Goal: Task Accomplishment & Management: Use online tool/utility

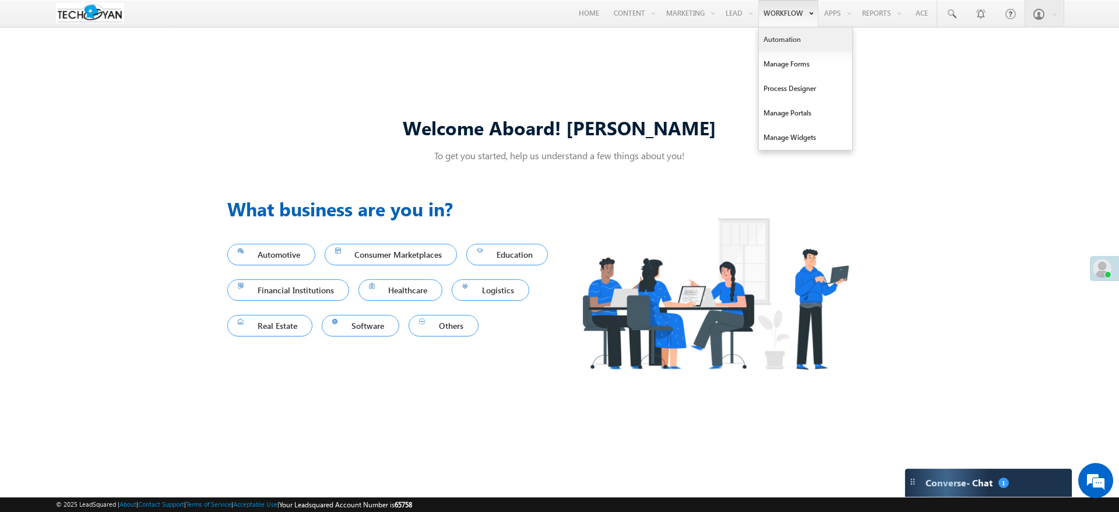
click at [785, 44] on link "Automation" at bounding box center [805, 39] width 93 height 24
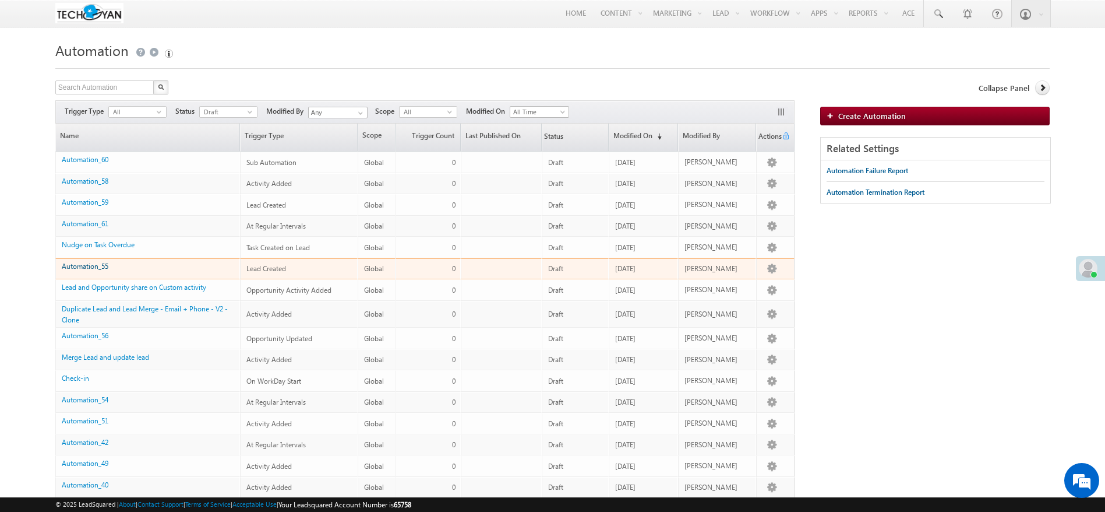
click at [96, 267] on link "Automation_55" at bounding box center [85, 266] width 47 height 9
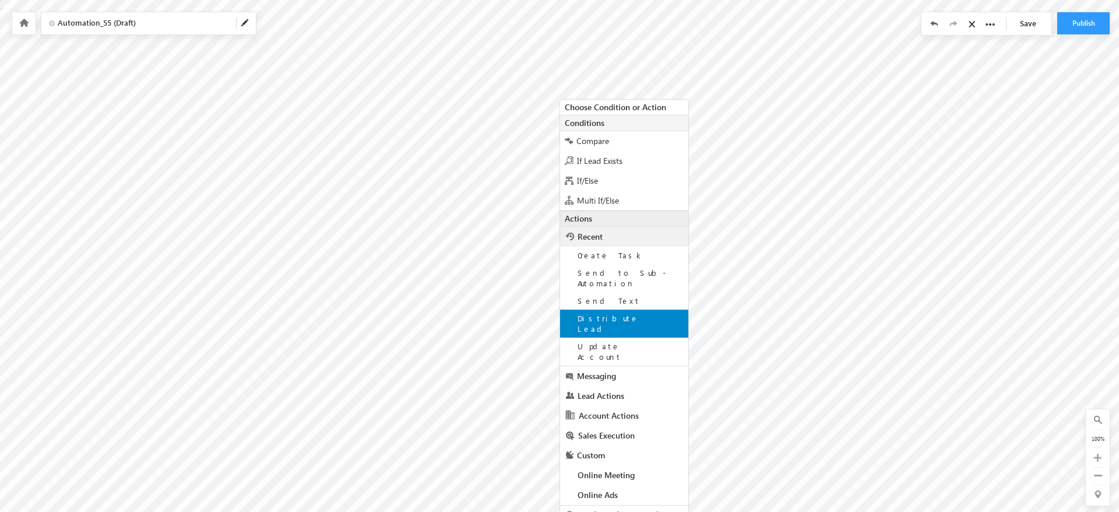
click at [641, 309] on div "Distribute Lead" at bounding box center [624, 323] width 128 height 28
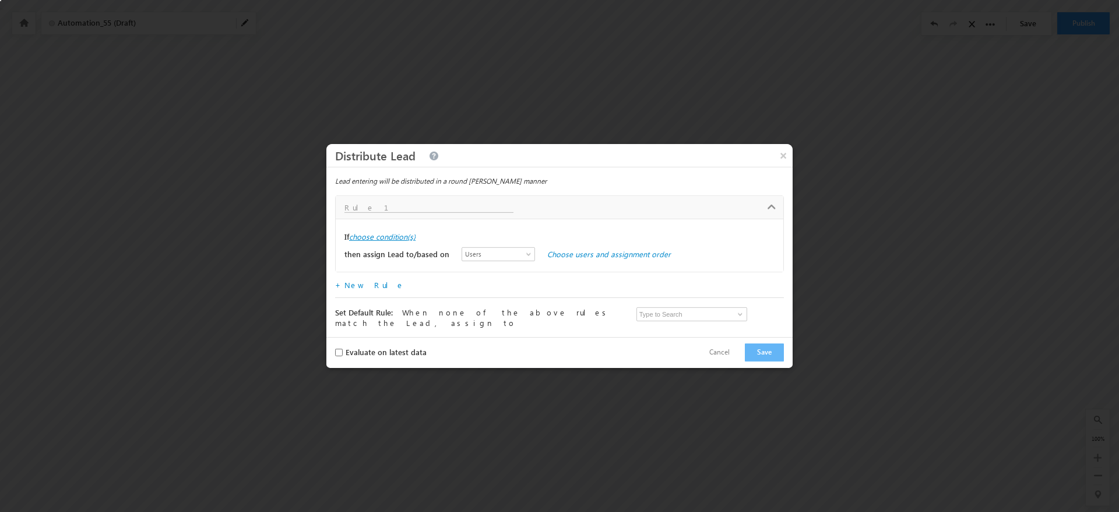
click at [406, 241] on label "choose condition(s)" at bounding box center [382, 236] width 66 height 10
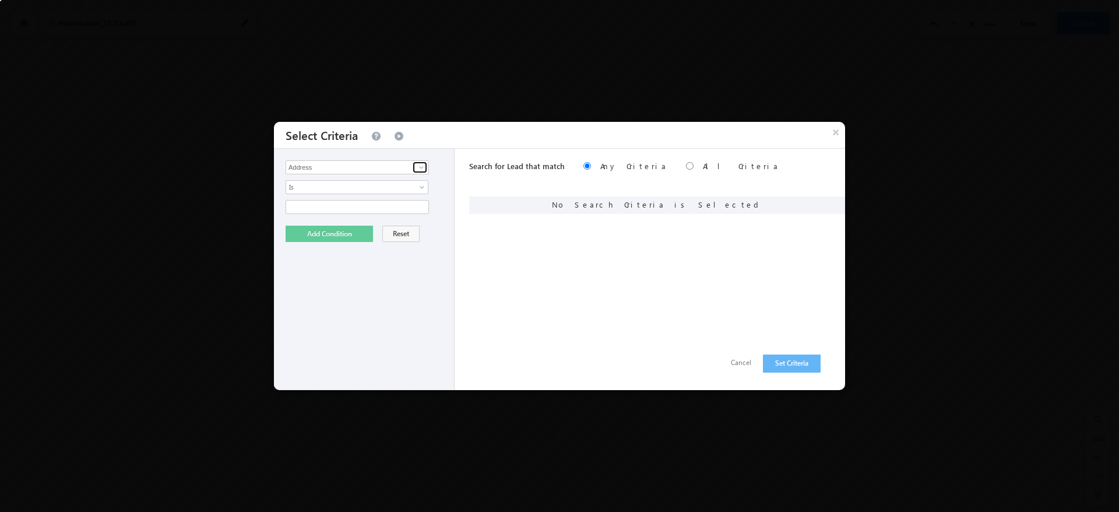
click at [425, 167] on span at bounding box center [421, 167] width 9 height 9
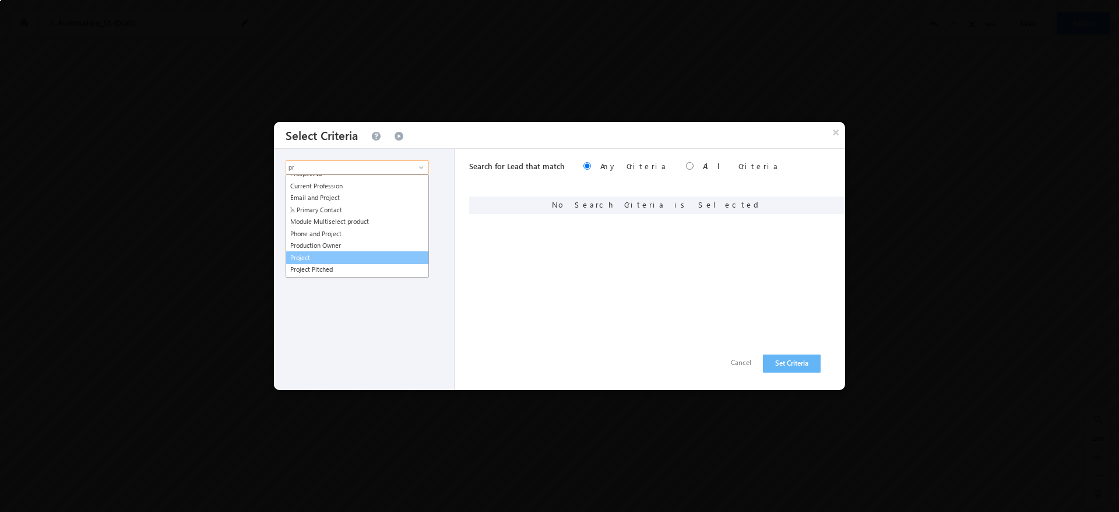
scroll to position [40, 0]
click at [344, 233] on link "Project" at bounding box center [357, 234] width 143 height 13
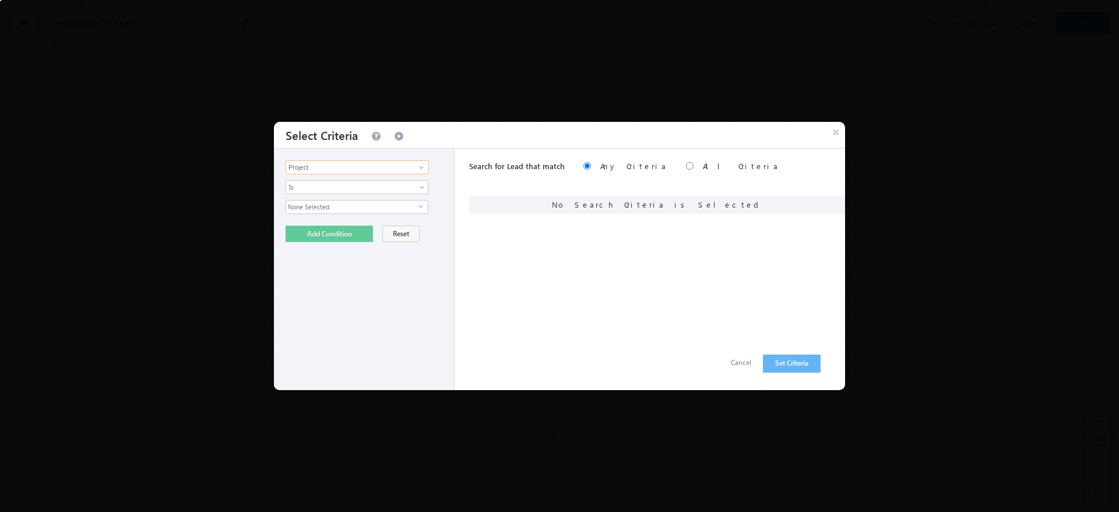
type input "Project"
click at [384, 201] on span "None Selected" at bounding box center [352, 206] width 132 height 13
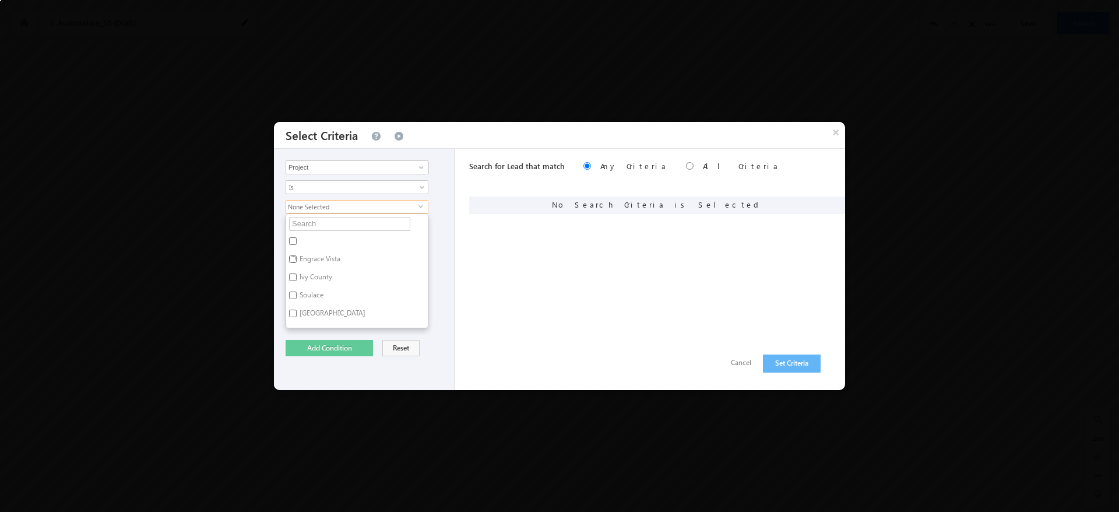
click at [296, 255] on input "Engrace Vista" at bounding box center [293, 259] width 8 height 8
checkbox input "true"
click at [445, 185] on div "Address Address 2 Prospect Id Aadhaar Number Account Account Type Campaign ID C…" at bounding box center [364, 269] width 181 height 241
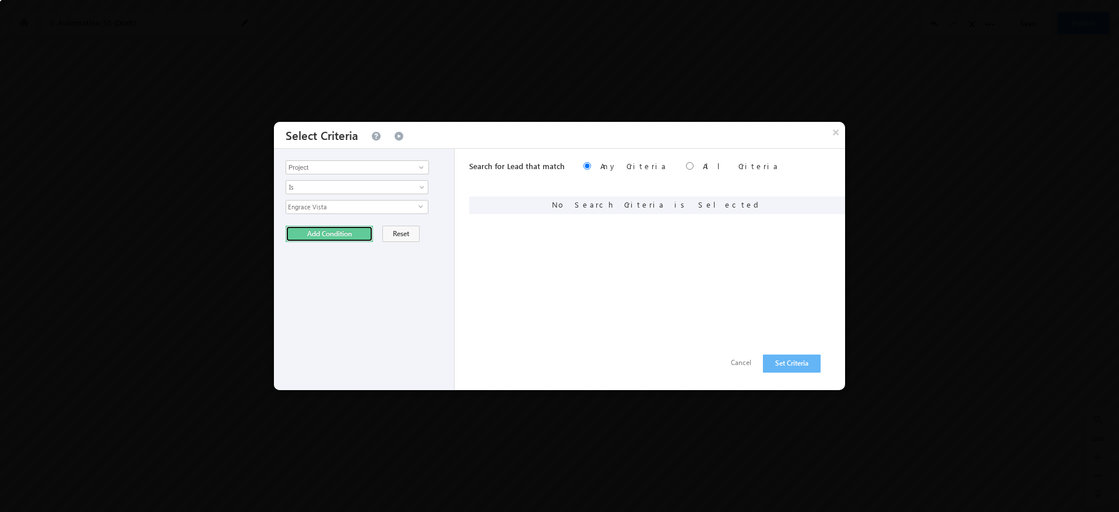
click at [354, 233] on button "Add Condition" at bounding box center [329, 234] width 87 height 16
click at [787, 365] on button "Set Criteria" at bounding box center [792, 363] width 58 height 18
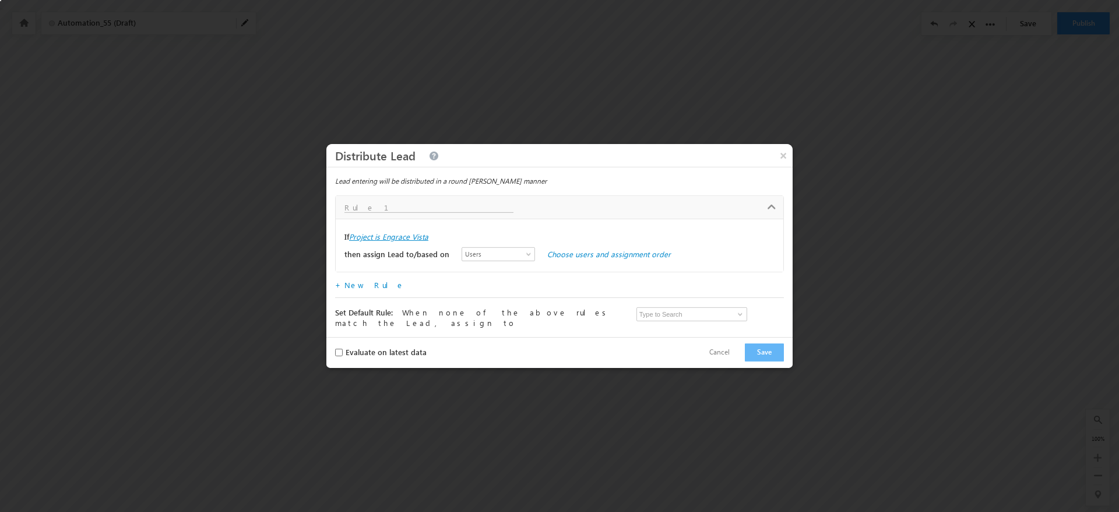
click at [411, 242] on label "Project is Engrace Vista" at bounding box center [388, 236] width 79 height 10
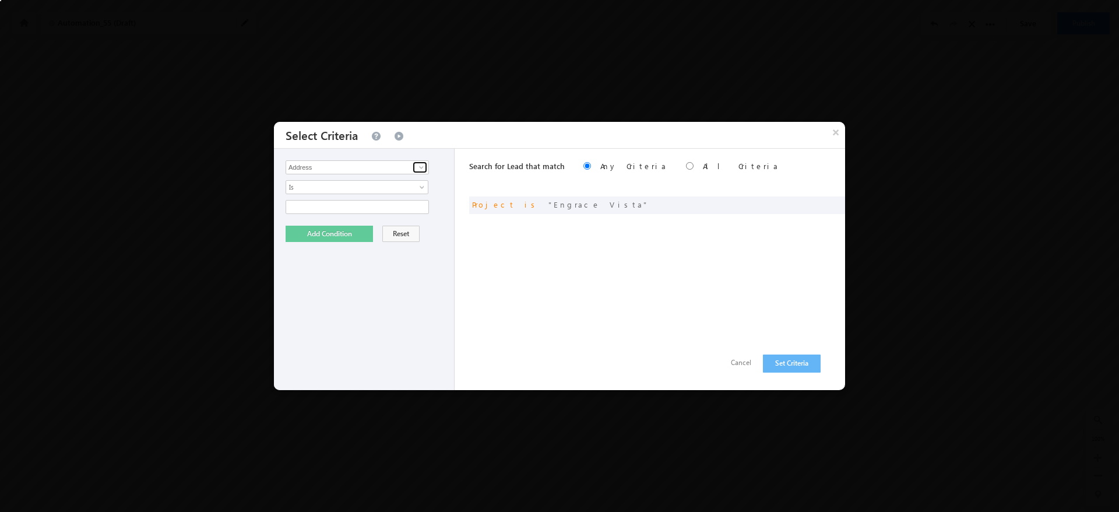
click at [423, 168] on span at bounding box center [421, 167] width 9 height 9
type input "wo"
click at [436, 189] on div at bounding box center [367, 187] width 163 height 14
click at [833, 125] on button "×" at bounding box center [835, 132] width 19 height 20
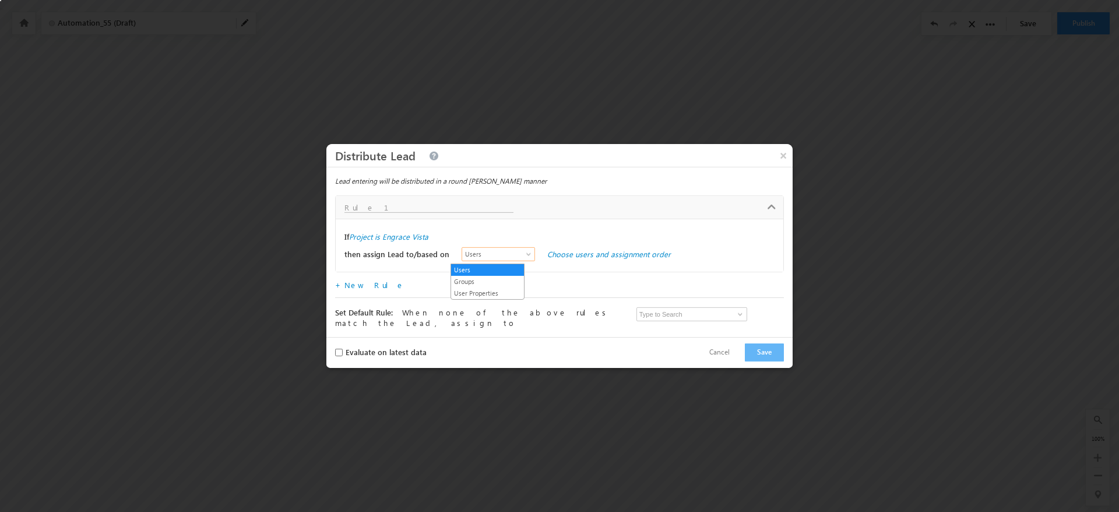
click at [512, 255] on span "Users" at bounding box center [495, 254] width 67 height 10
click at [505, 280] on link "Groups" at bounding box center [487, 281] width 73 height 10
click at [586, 256] on link "Choose groups and assignment order" at bounding box center [612, 254] width 130 height 10
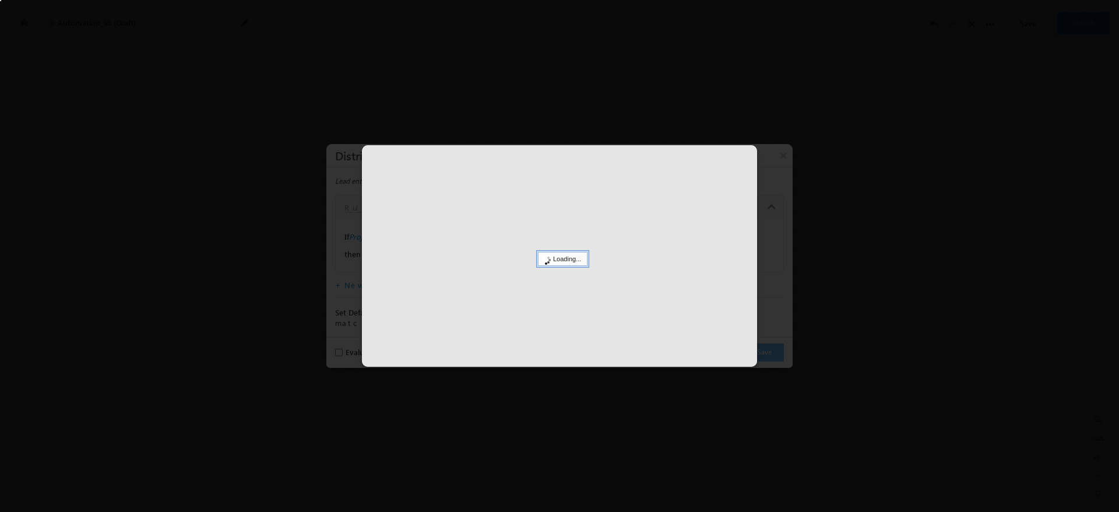
select select
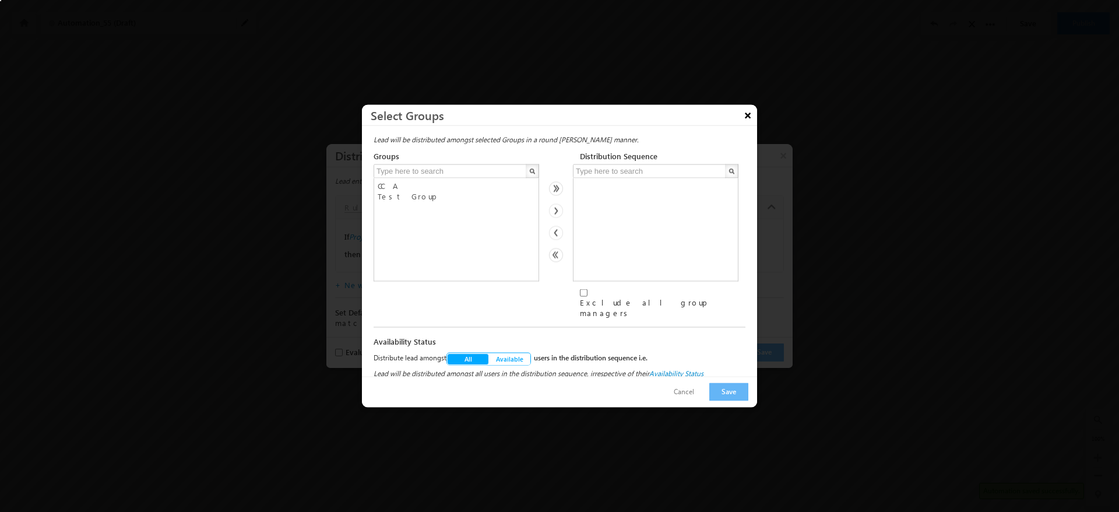
click at [744, 121] on button "×" at bounding box center [747, 115] width 19 height 20
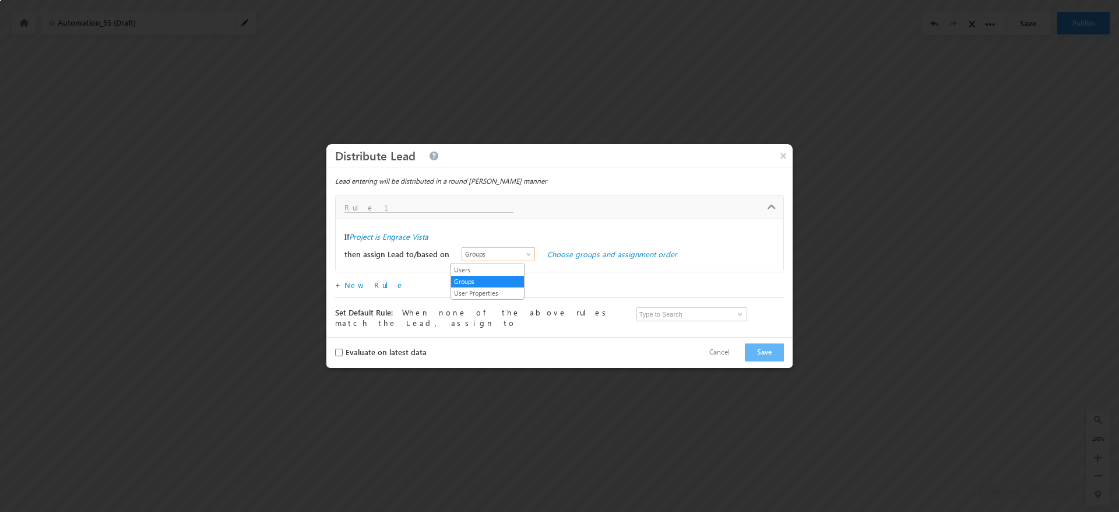
click at [488, 259] on span "Groups" at bounding box center [495, 254] width 67 height 10
click at [480, 291] on link "User Properties" at bounding box center [487, 293] width 73 height 10
click at [583, 254] on link "Choose user properties" at bounding box center [587, 254] width 80 height 10
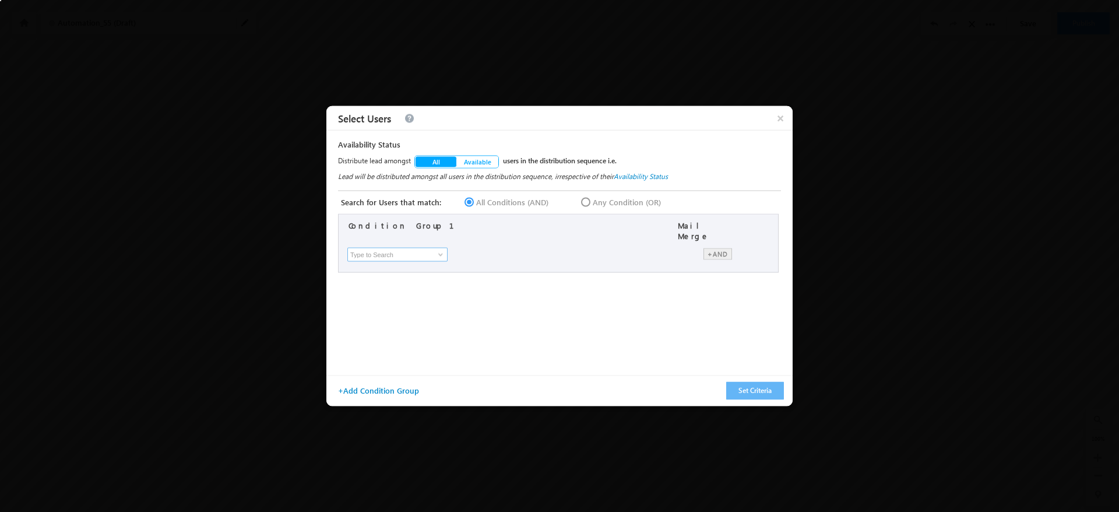
click at [428, 248] on input at bounding box center [397, 255] width 100 height 14
click at [438, 250] on span at bounding box center [440, 254] width 9 height 9
click at [407, 272] on link "Work Day Template" at bounding box center [400, 278] width 101 height 13
type input "Work Day Template"
click at [576, 253] on span "None Selected" at bounding box center [601, 253] width 128 height 13
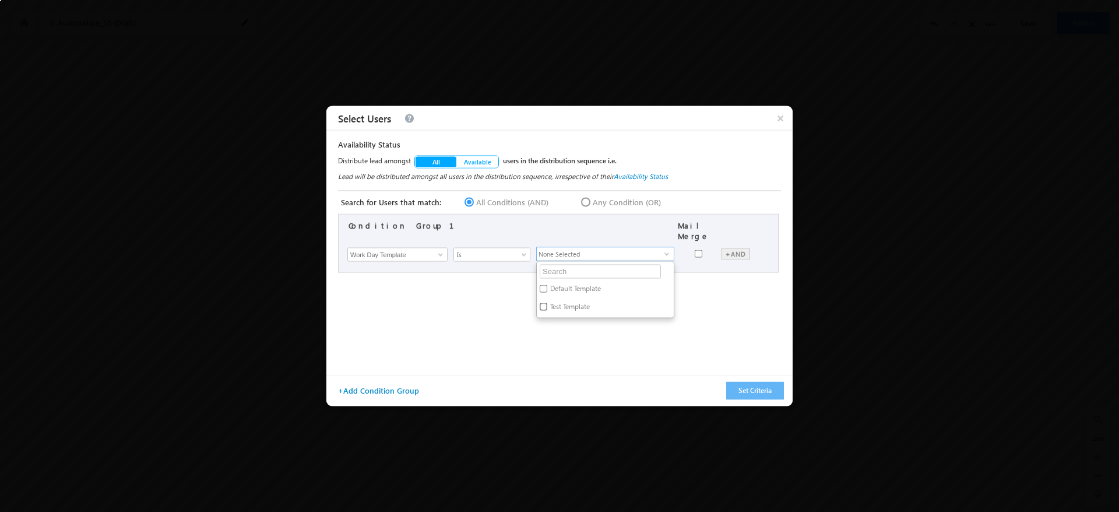
click at [546, 302] on input "Test Template" at bounding box center [544, 306] width 8 height 8
checkbox input "true"
click at [692, 276] on div "Condition Group 1 Mail Merge × First Name Last Name Email Address User Type Rol…" at bounding box center [561, 290] width 446 height 152
click at [381, 392] on button "+Add Condition Group" at bounding box center [383, 390] width 96 height 17
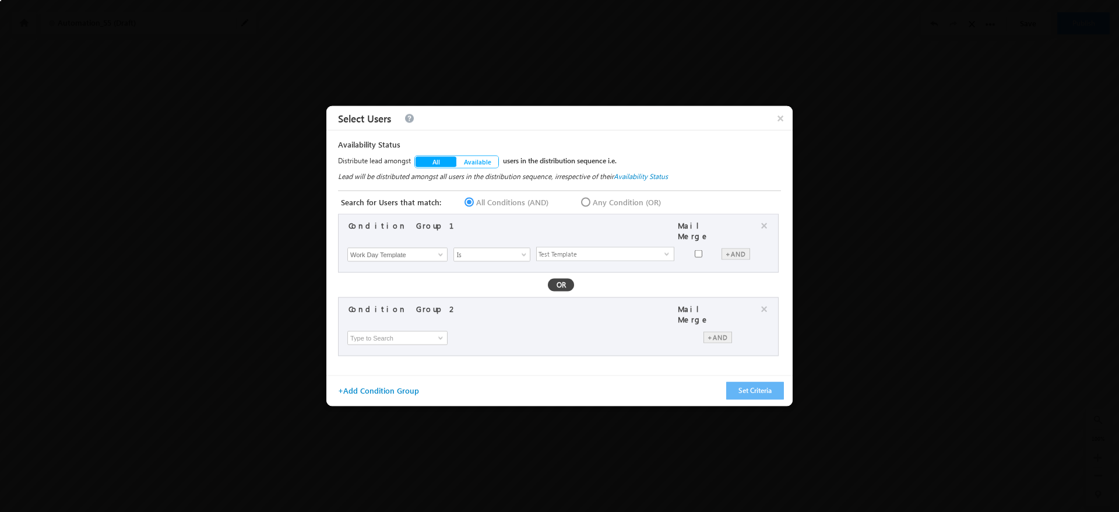
click at [552, 281] on div "OR" at bounding box center [561, 285] width 26 height 13
click at [579, 195] on icon at bounding box center [579, 195] width 0 height 0
click at [579, 199] on input "Any Condition (OR)" at bounding box center [583, 201] width 8 height 8
radio input "true"
click at [420, 332] on input at bounding box center [397, 338] width 100 height 14
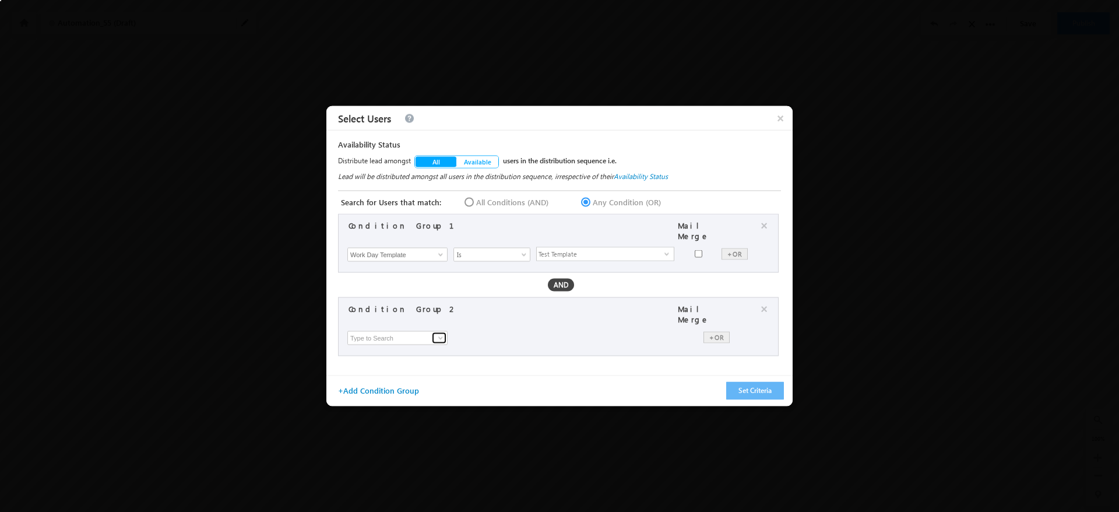
click at [441, 333] on span at bounding box center [440, 337] width 9 height 9
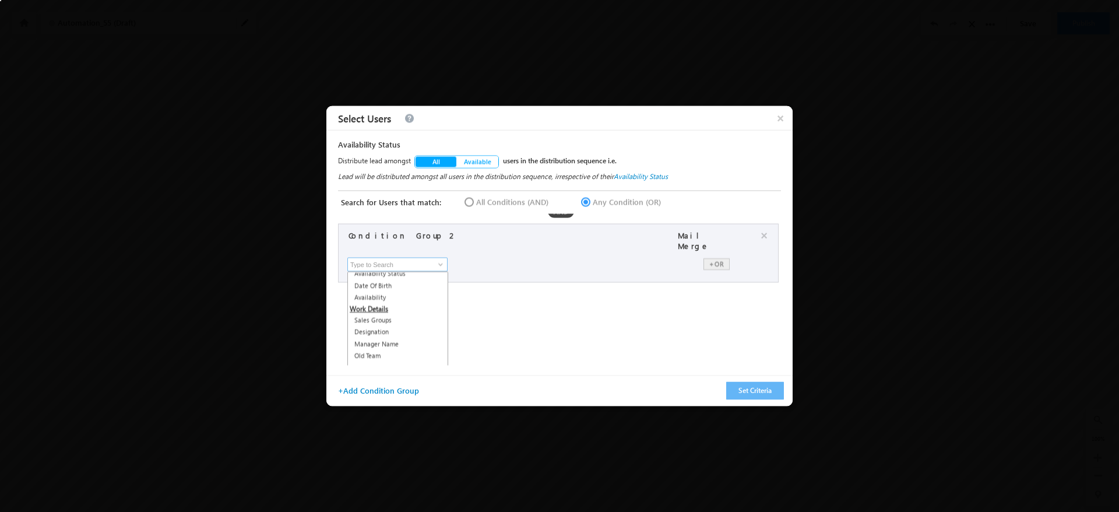
scroll to position [143, 0]
click at [419, 304] on link "Sales Groups" at bounding box center [400, 310] width 101 height 13
type input "Sales Groups"
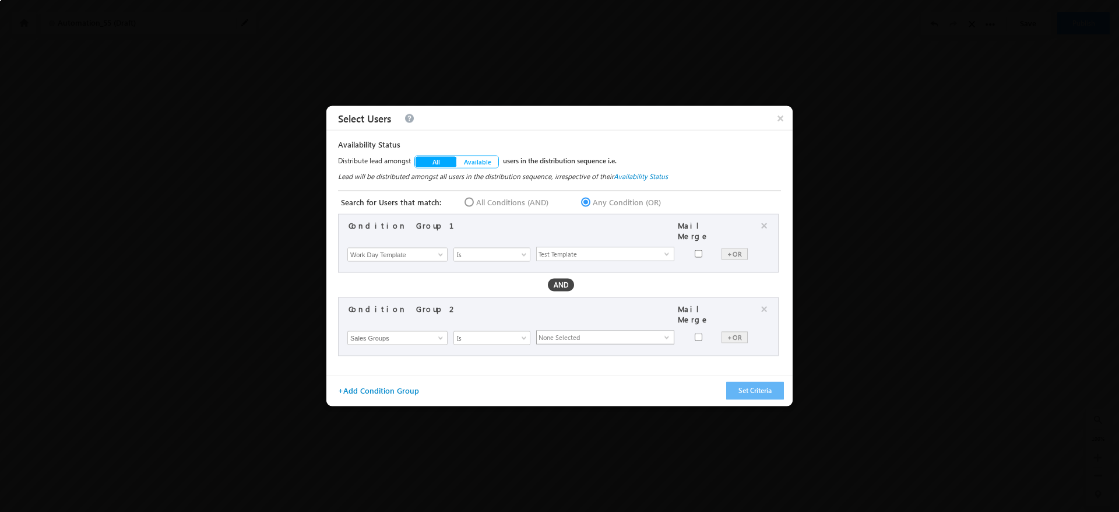
click at [592, 330] on span "None Selected" at bounding box center [601, 336] width 128 height 13
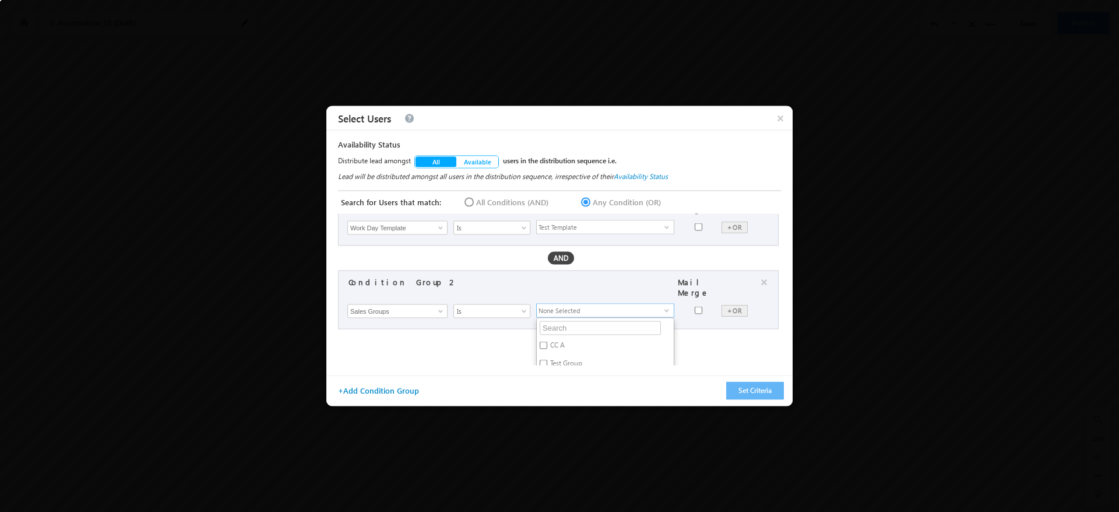
click at [531, 353] on div "Condition Group 1 Mail Merge × First Name Last Name Email Address User Type Rol…" at bounding box center [561, 290] width 446 height 152
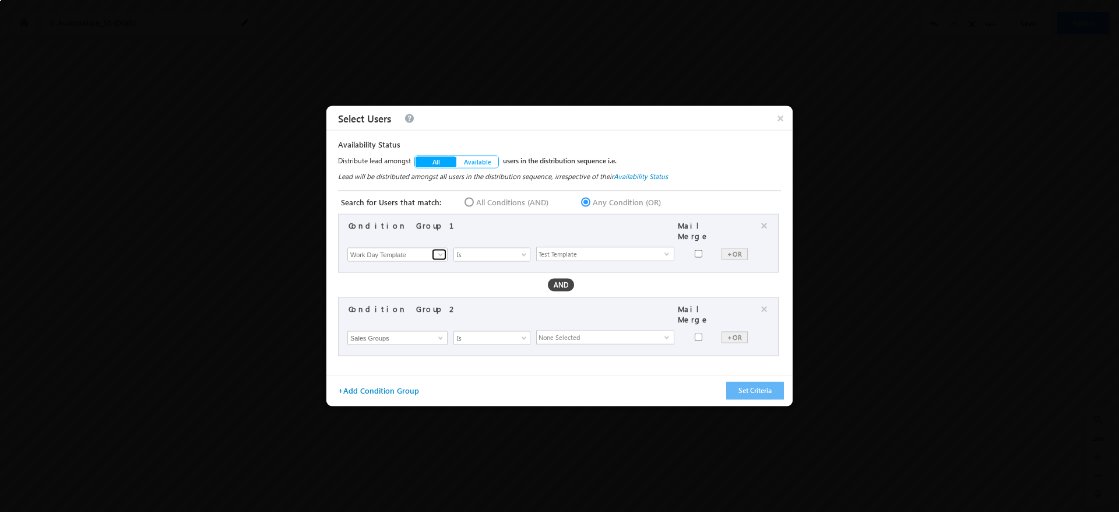
click at [444, 250] on span at bounding box center [440, 254] width 9 height 9
click at [563, 330] on span "None Selected" at bounding box center [601, 336] width 128 height 13
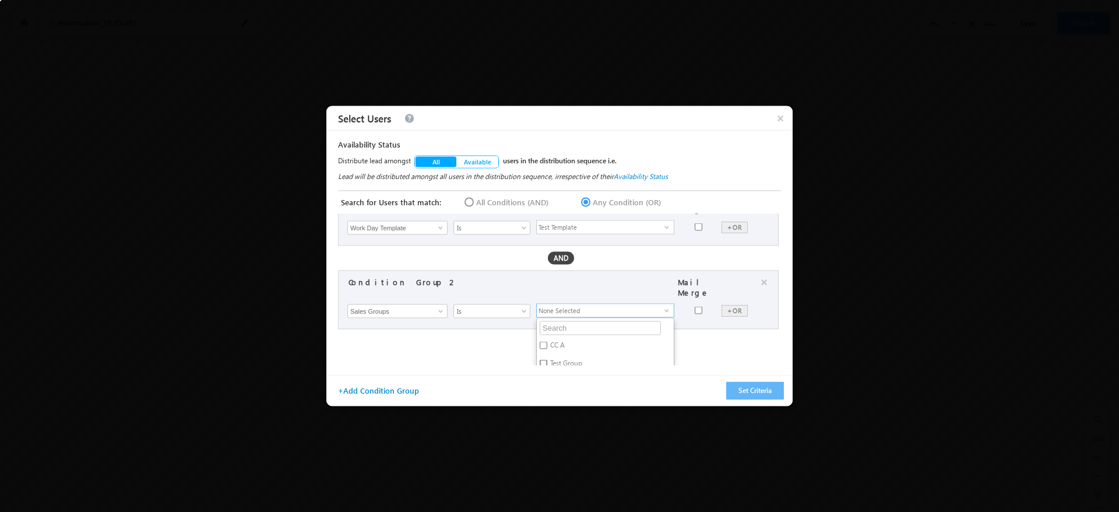
click at [546, 359] on input "Test Group" at bounding box center [544, 363] width 8 height 8
checkbox input "true"
click at [489, 355] on div "Condition Group 1 Mail Merge × First Name Last Name Email Address User Type Rol…" at bounding box center [561, 290] width 446 height 152
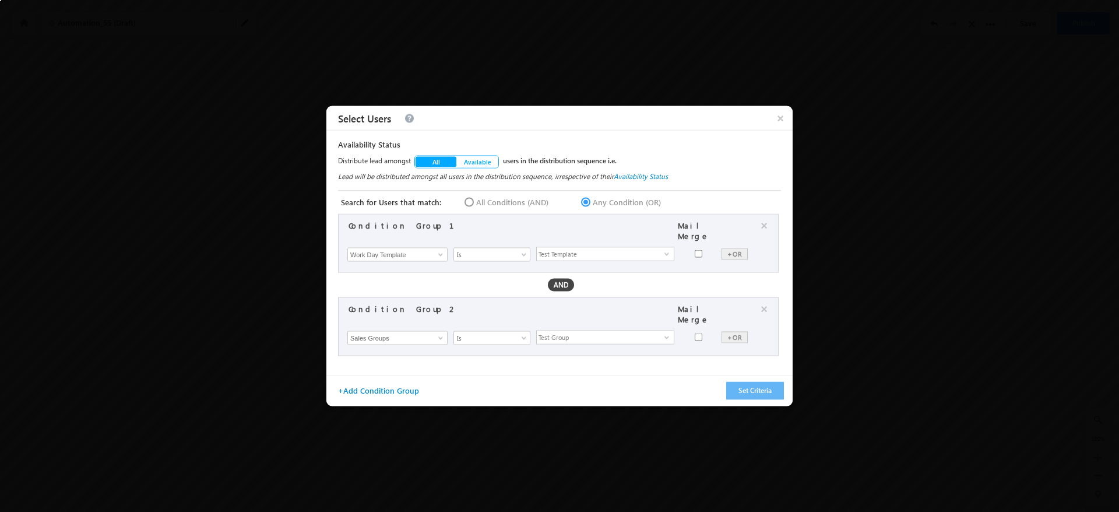
scroll to position [0, 0]
click at [573, 330] on span "Test Group" at bounding box center [601, 336] width 128 height 13
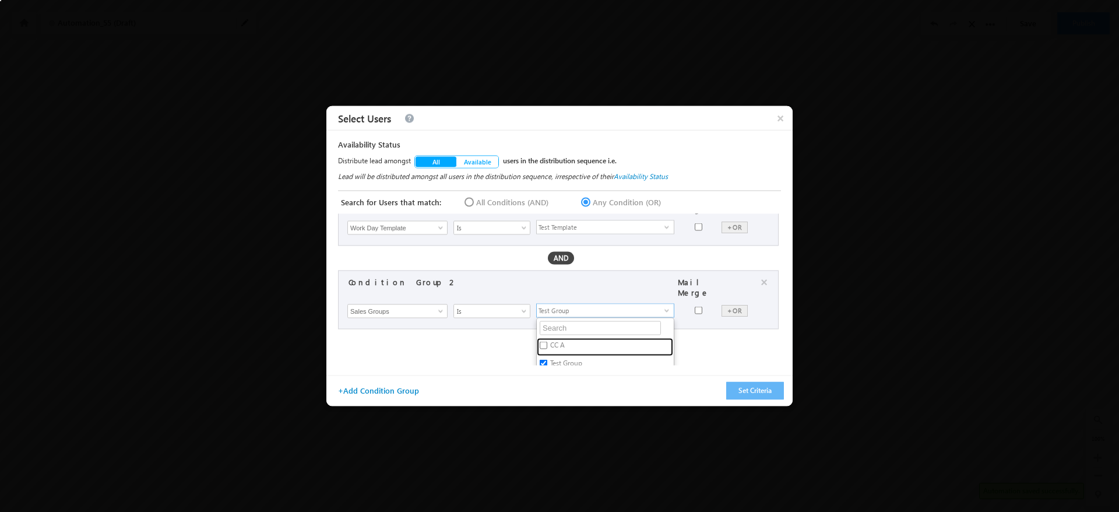
click at [573, 337] on label "CC A" at bounding box center [605, 346] width 136 height 18
click at [547, 341] on input "CC A" at bounding box center [544, 345] width 8 height 8
click at [548, 337] on label "CC A" at bounding box center [605, 346] width 136 height 18
click at [547, 341] on input "CC A" at bounding box center [544, 345] width 8 height 8
checkbox input "false"
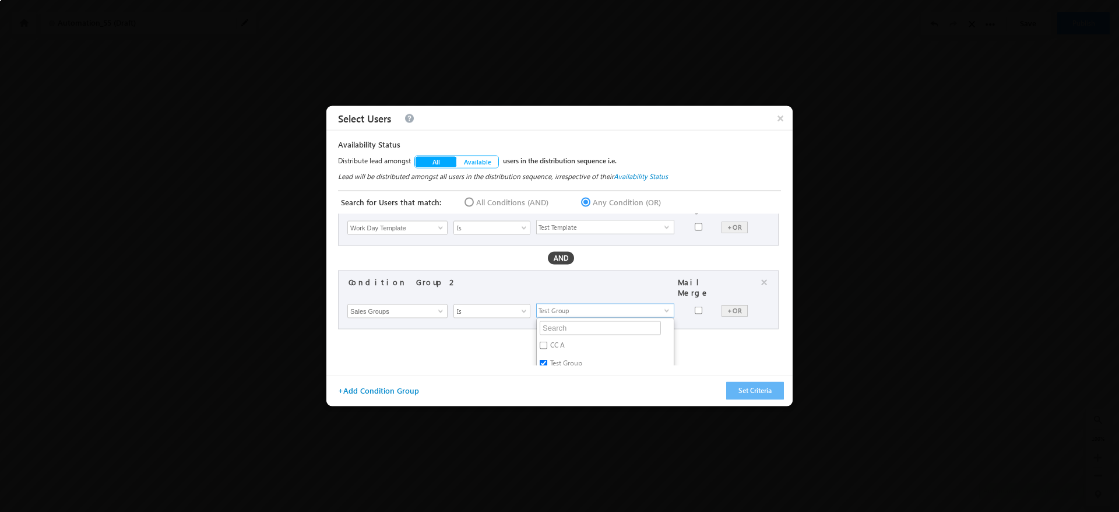
click at [498, 346] on div "Condition Group 1 Mail Merge × First Name Last Name Email Address User Type Rol…" at bounding box center [561, 290] width 446 height 152
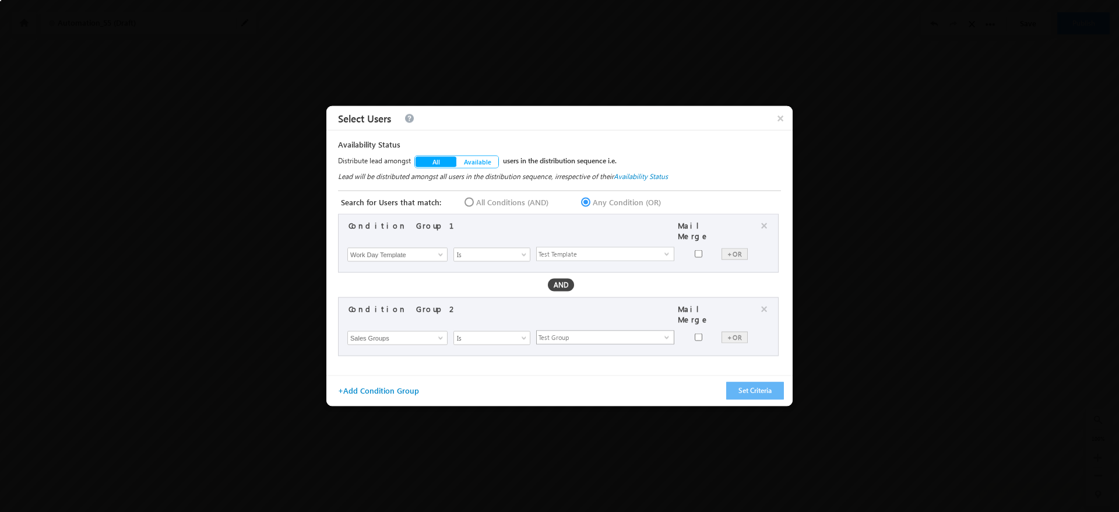
scroll to position [0, 0]
click at [759, 389] on button "Set Criteria" at bounding box center [755, 391] width 58 height 18
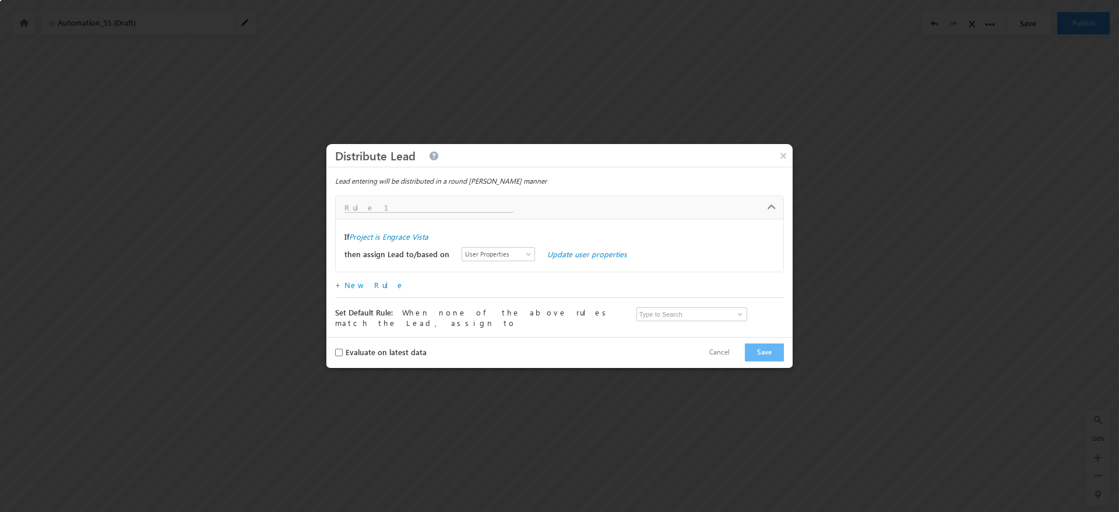
click at [607, 253] on div "then assign Lead to/based on Users Groups User Properties User Properties Updat…" at bounding box center [559, 253] width 430 height 17
click at [591, 255] on link "Update user properties" at bounding box center [587, 254] width 80 height 10
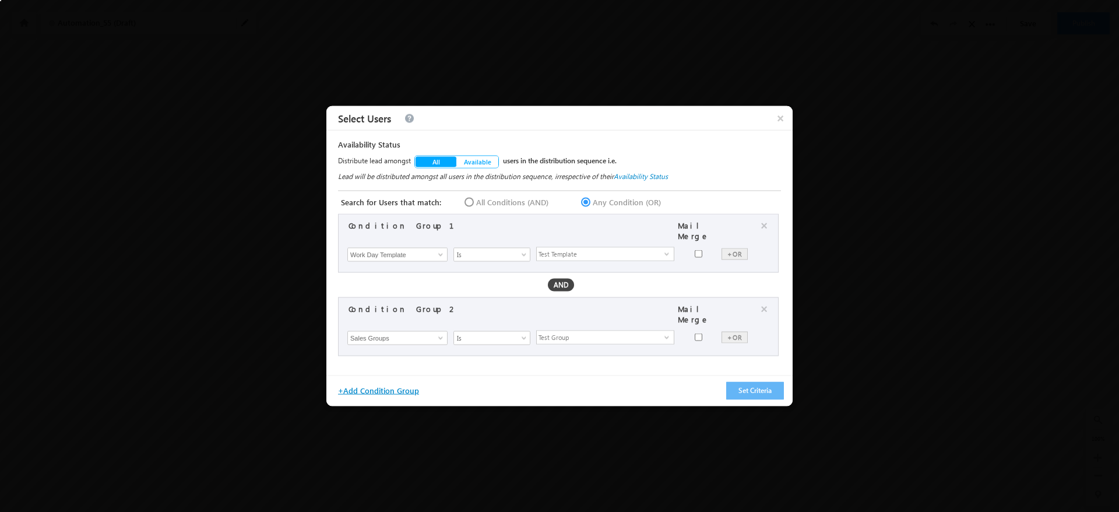
click at [379, 388] on button "+Add Condition Group" at bounding box center [383, 390] width 96 height 17
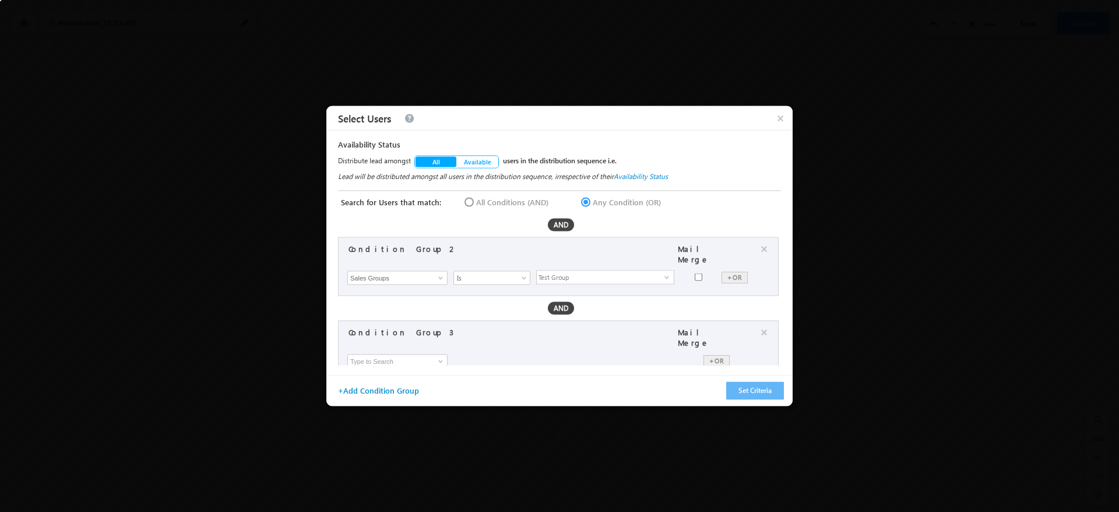
click at [559, 305] on div "Condition Group 1 Mail Merge × First Name Last Name Email Address User Type Rol…" at bounding box center [561, 290] width 446 height 152
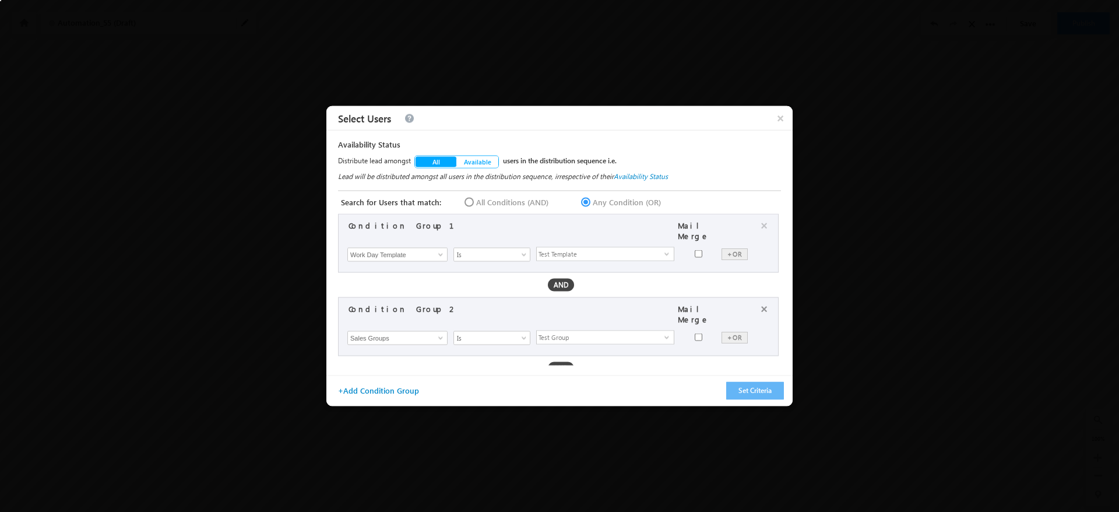
click at [768, 304] on button "×" at bounding box center [768, 309] width 16 height 10
click at [753, 392] on button "Set Criteria" at bounding box center [755, 391] width 58 height 18
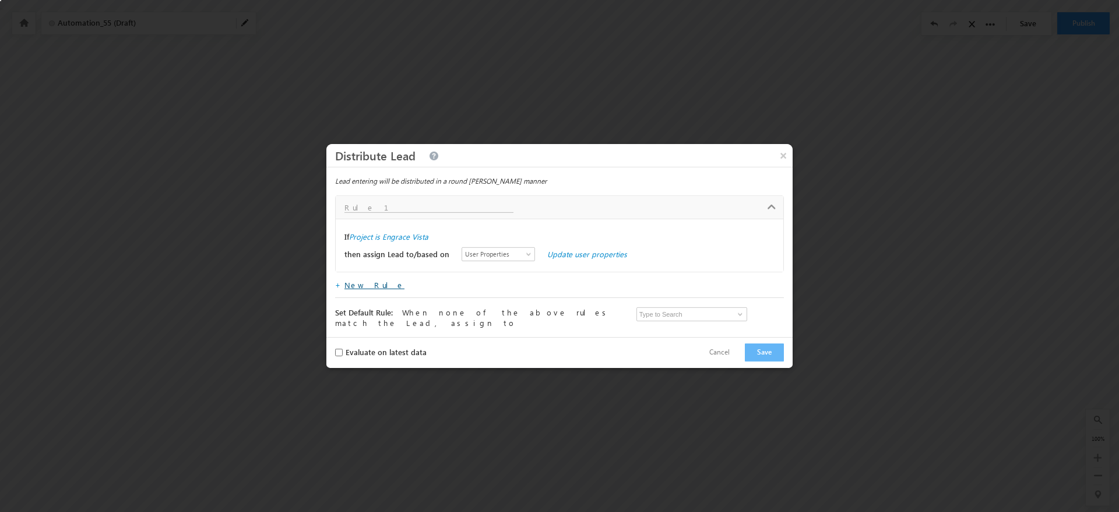
click at [359, 286] on link "New Rule" at bounding box center [374, 285] width 60 height 10
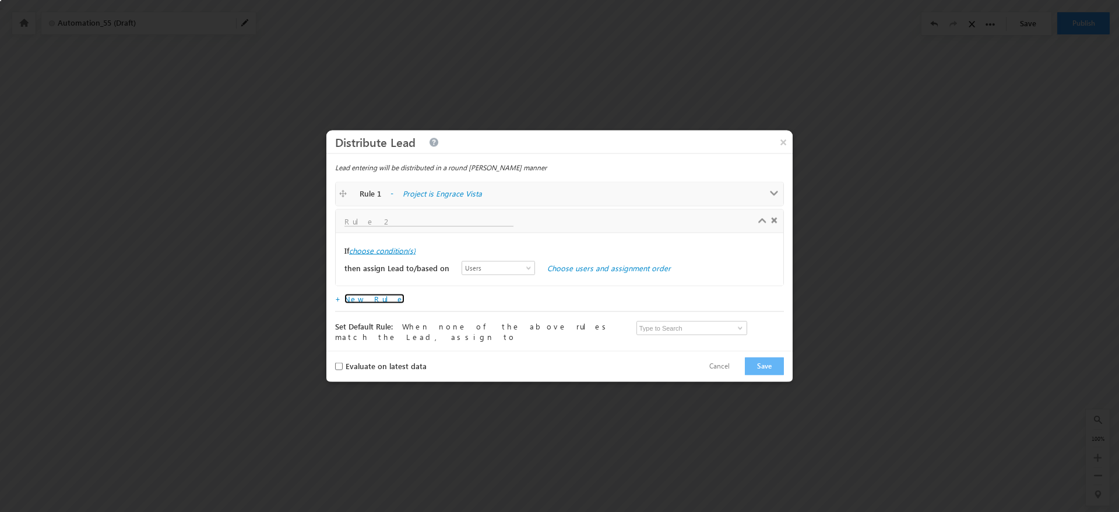
click at [376, 248] on label "choose condition(s)" at bounding box center [382, 250] width 66 height 10
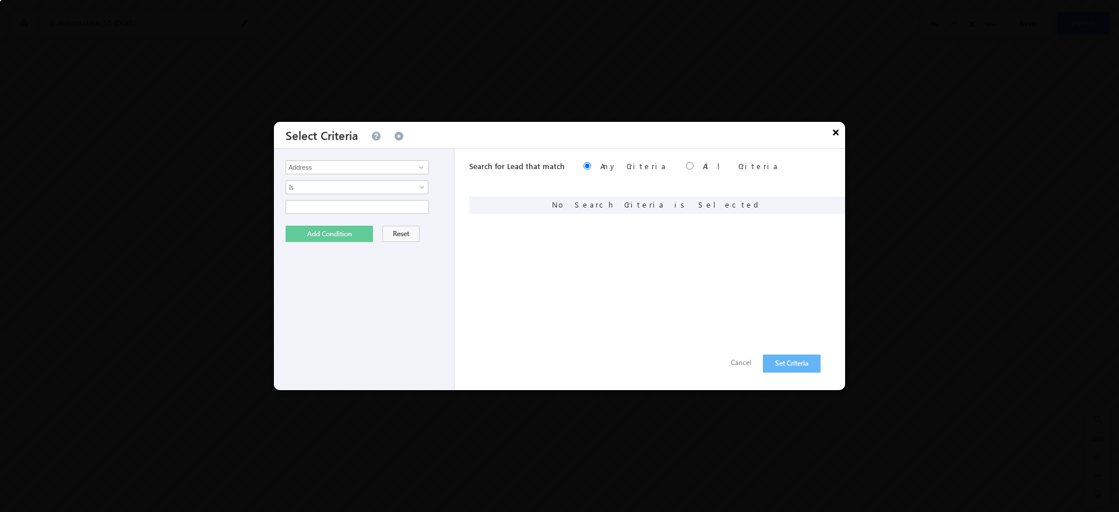
click at [836, 131] on button "×" at bounding box center [835, 132] width 19 height 20
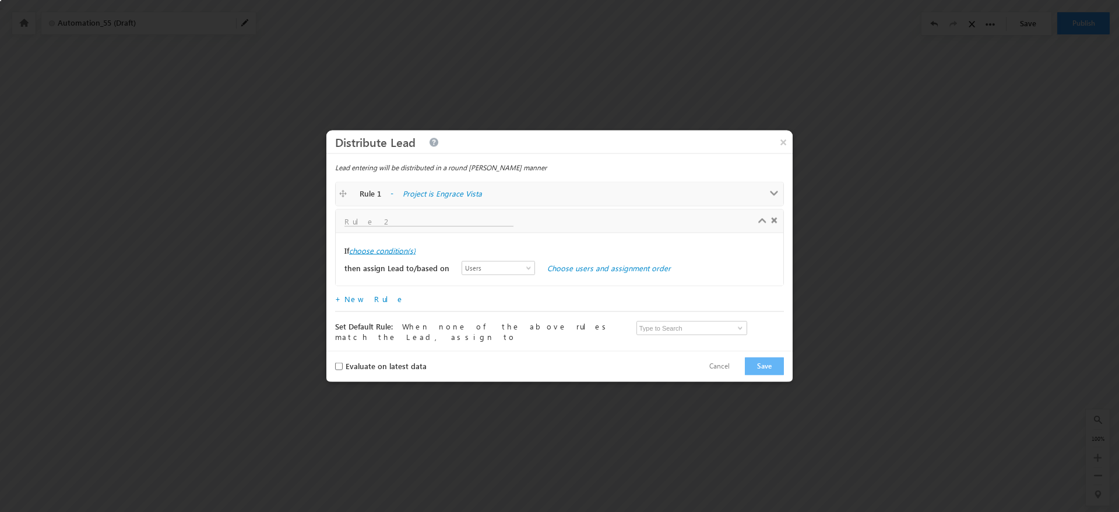
click at [408, 251] on label "choose condition(s)" at bounding box center [382, 250] width 66 height 10
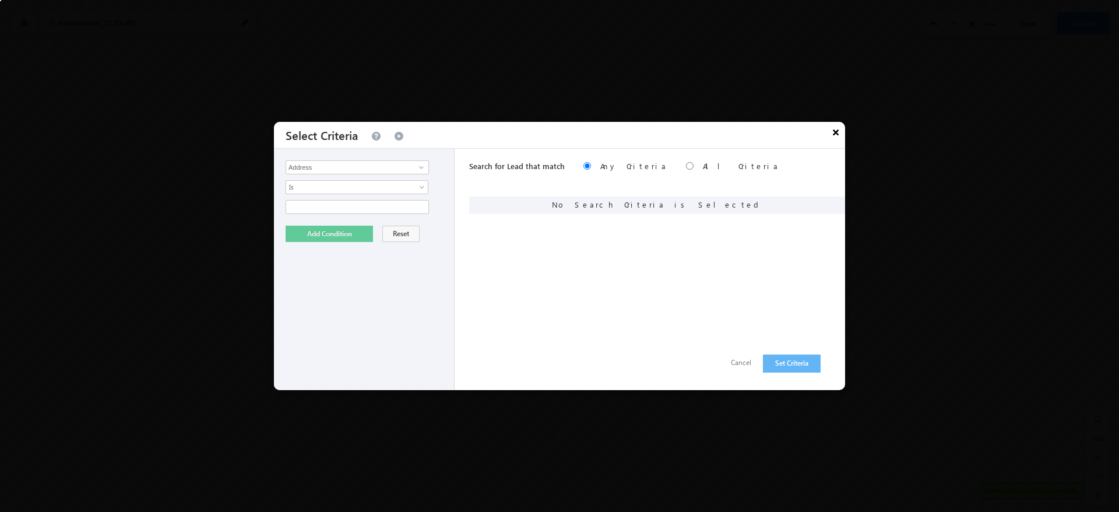
click at [832, 136] on button "×" at bounding box center [835, 132] width 19 height 20
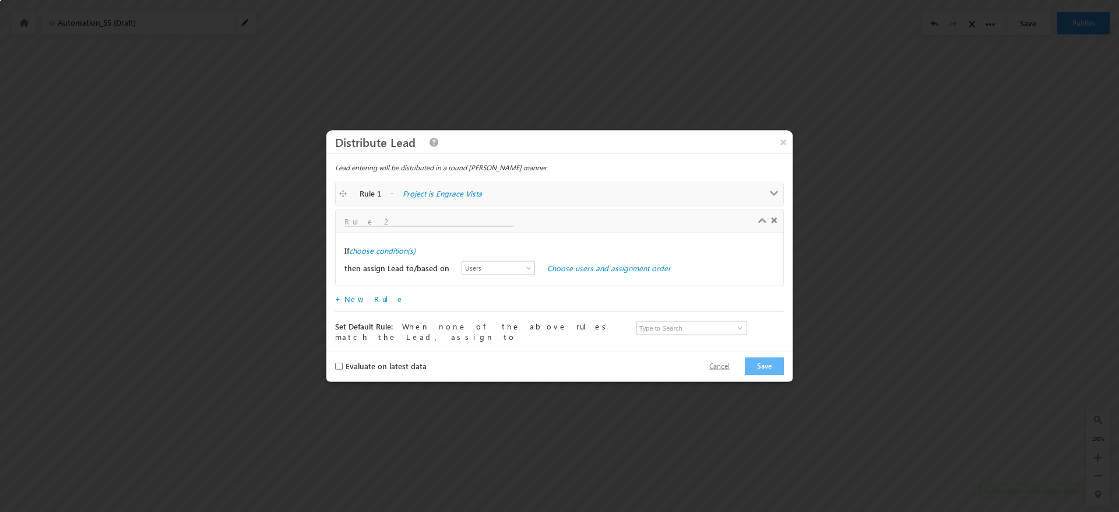
click at [735, 367] on button "Cancel" at bounding box center [720, 366] width 44 height 17
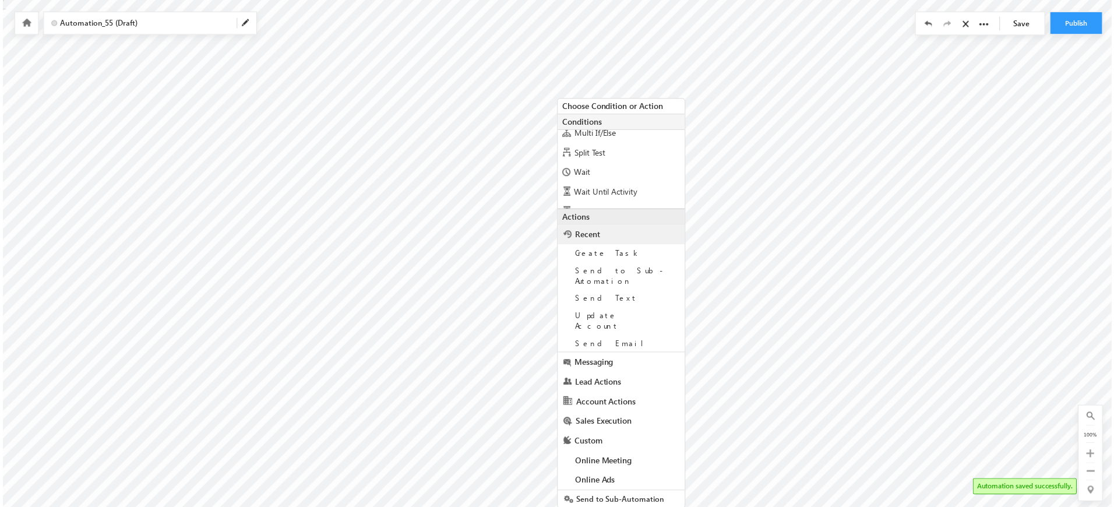
scroll to position [79, 0]
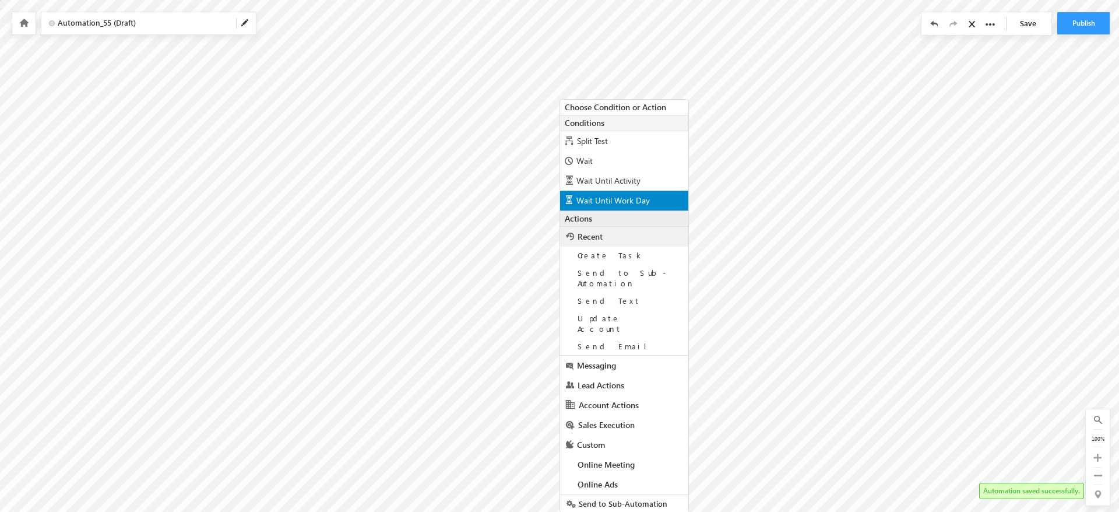
click at [606, 198] on span "Wait Until Work Day" at bounding box center [612, 200] width 73 height 11
radio input "true"
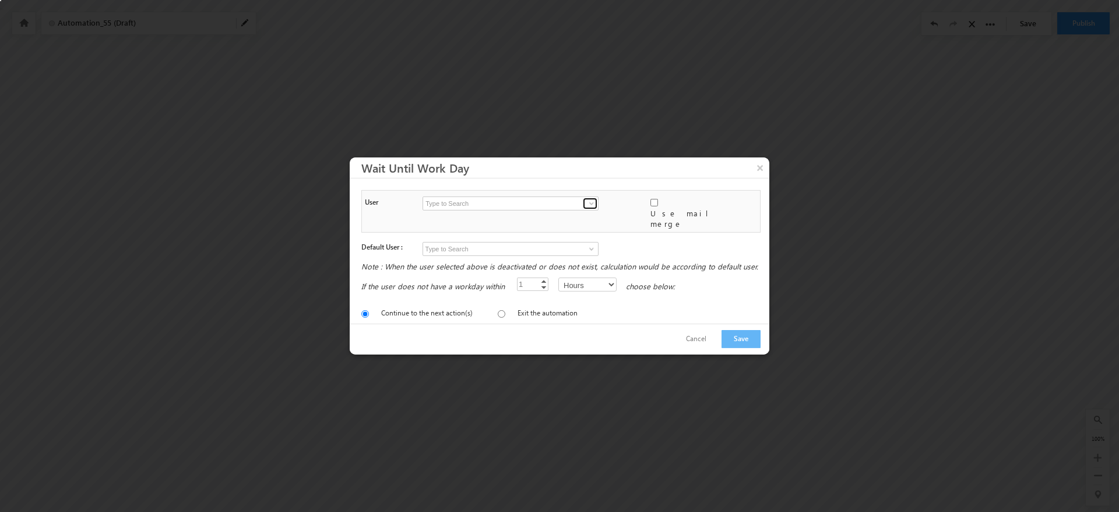
click at [584, 203] on link at bounding box center [590, 204] width 15 height 12
click at [653, 206] on input "Use mail merge" at bounding box center [654, 203] width 8 height 8
checkbox input "true"
click at [514, 210] on input "text" at bounding box center [512, 203] width 181 height 14
click at [480, 237] on link "Lead Owner" at bounding box center [512, 233] width 181 height 13
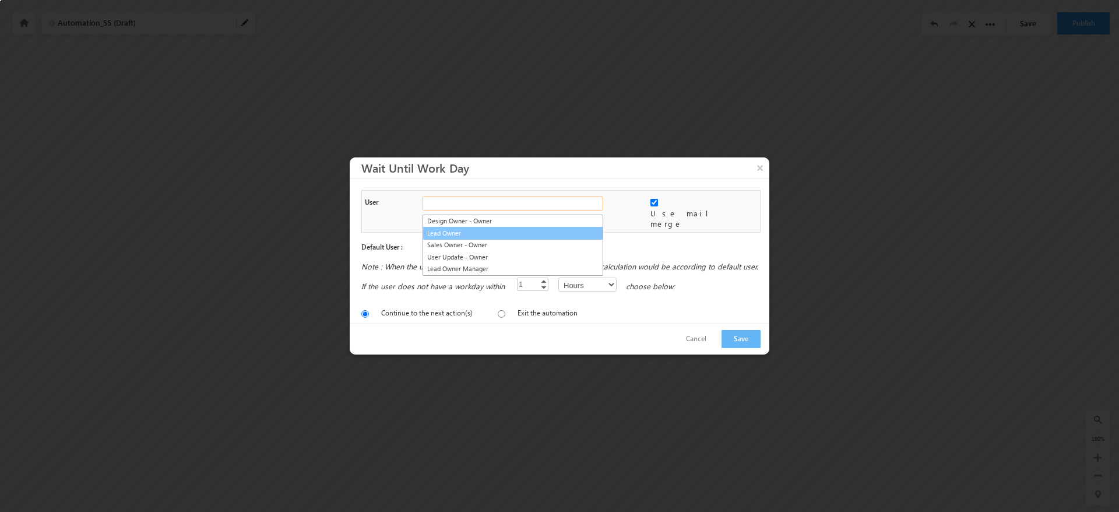
type input "@{Lead:OwnerId,}"
click at [593, 244] on span at bounding box center [591, 248] width 9 height 9
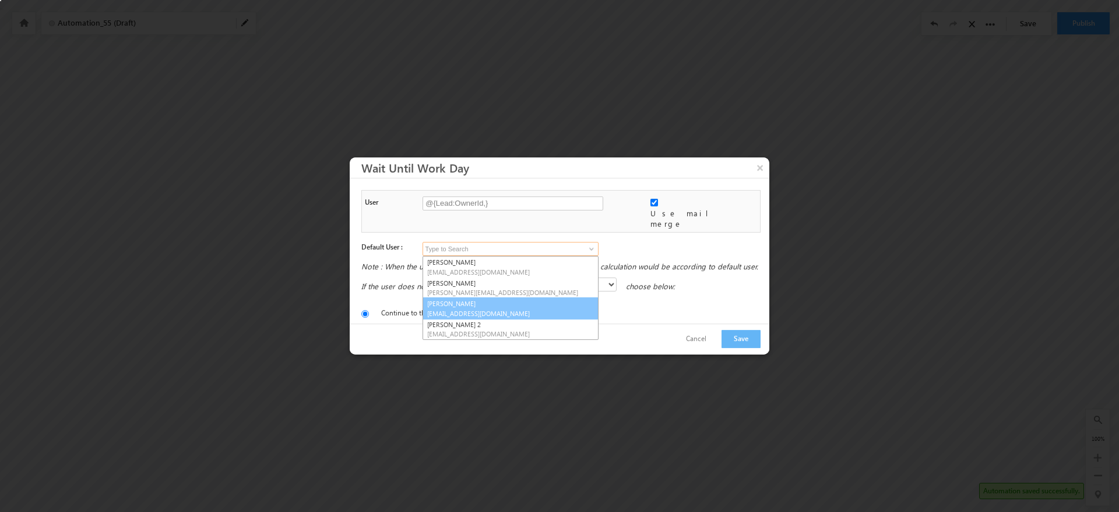
click at [507, 309] on span "komalgupta951@gmail.com" at bounding box center [510, 313] width 167 height 9
type input "[PERSON_NAME]"
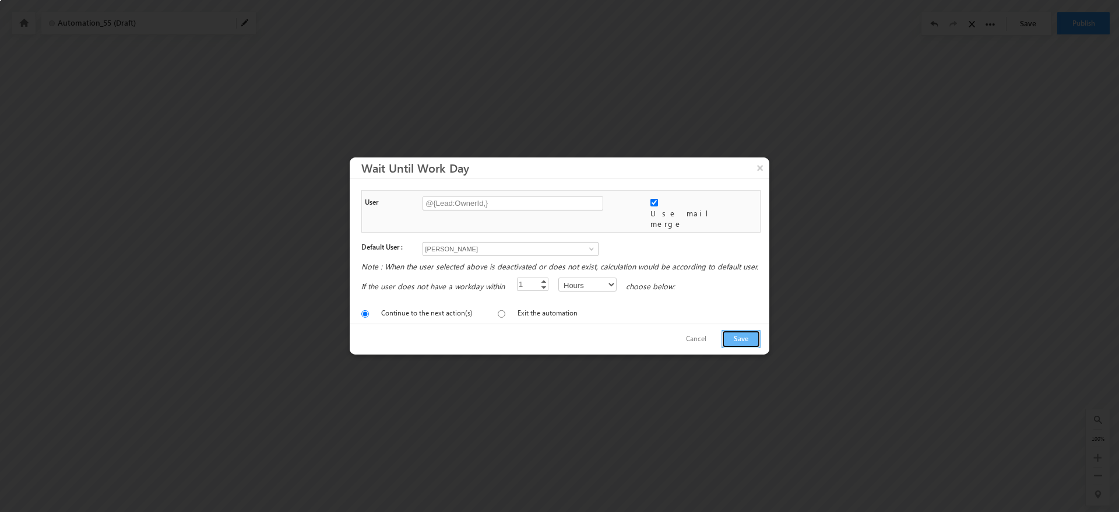
click at [752, 333] on button "Save" at bounding box center [740, 339] width 39 height 18
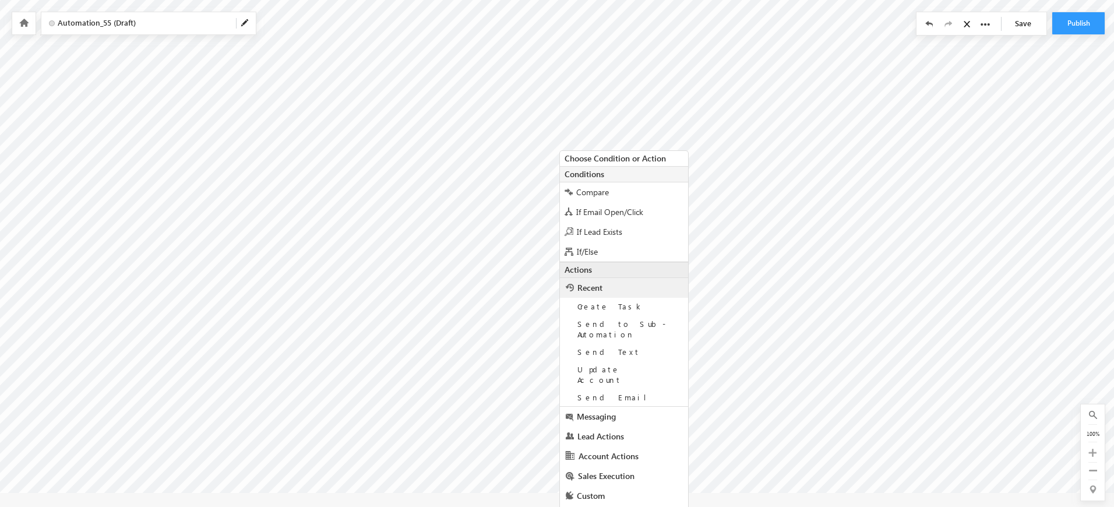
scroll to position [55, 0]
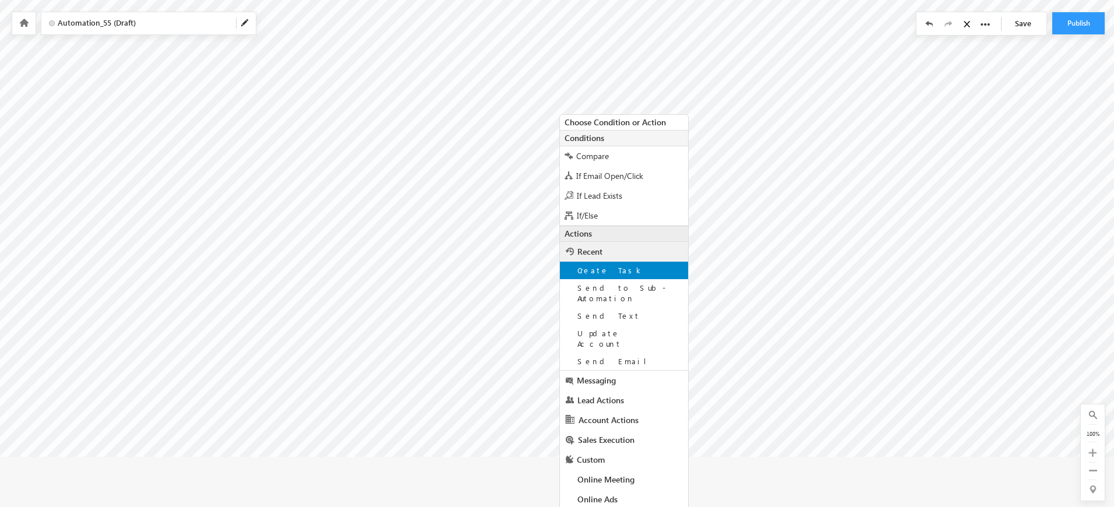
click at [640, 274] on div "Create Task" at bounding box center [624, 270] width 128 height 17
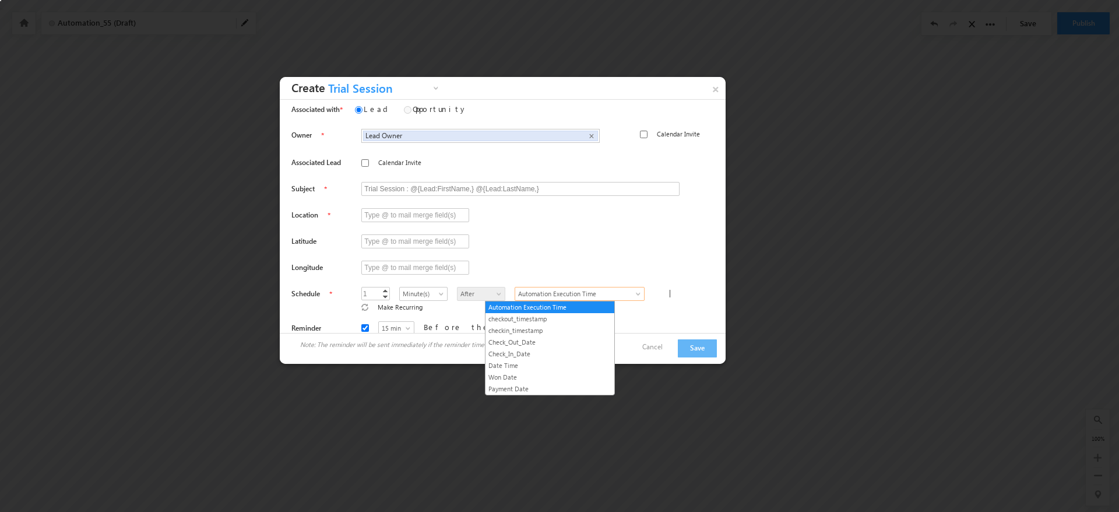
click at [594, 294] on span "Automation Execution Time" at bounding box center [572, 293] width 115 height 10
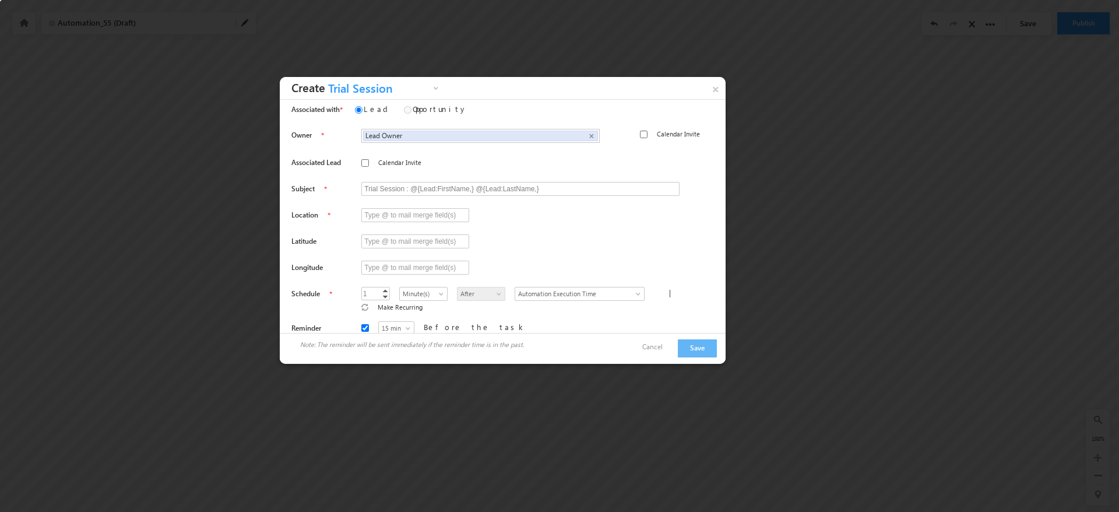
click at [649, 252] on div at bounding box center [508, 247] width 434 height 26
click at [664, 346] on link "Cancel" at bounding box center [658, 346] width 32 height 10
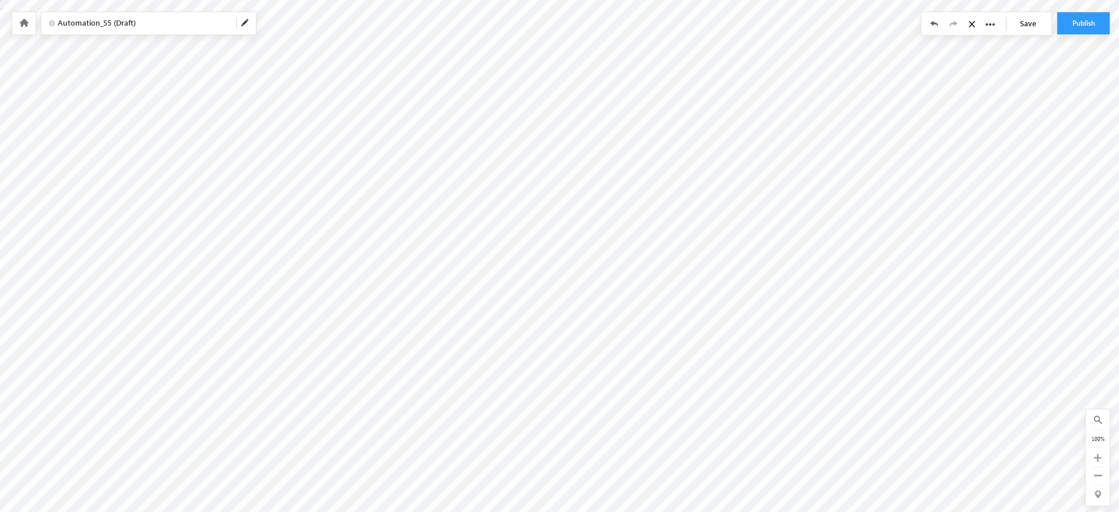
type input "@{Lead:OwnerId,}"
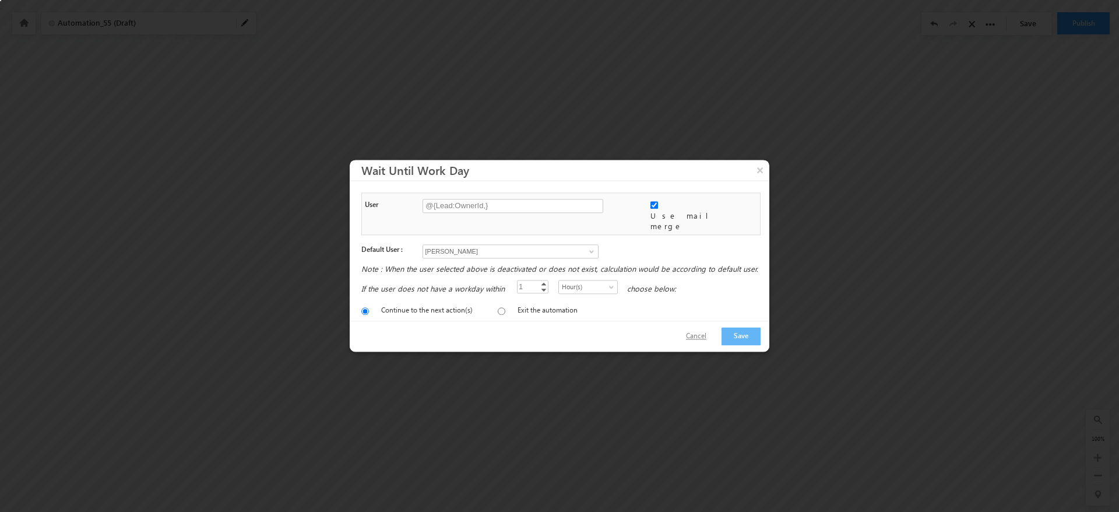
click at [702, 333] on button "Cancel" at bounding box center [696, 336] width 44 height 17
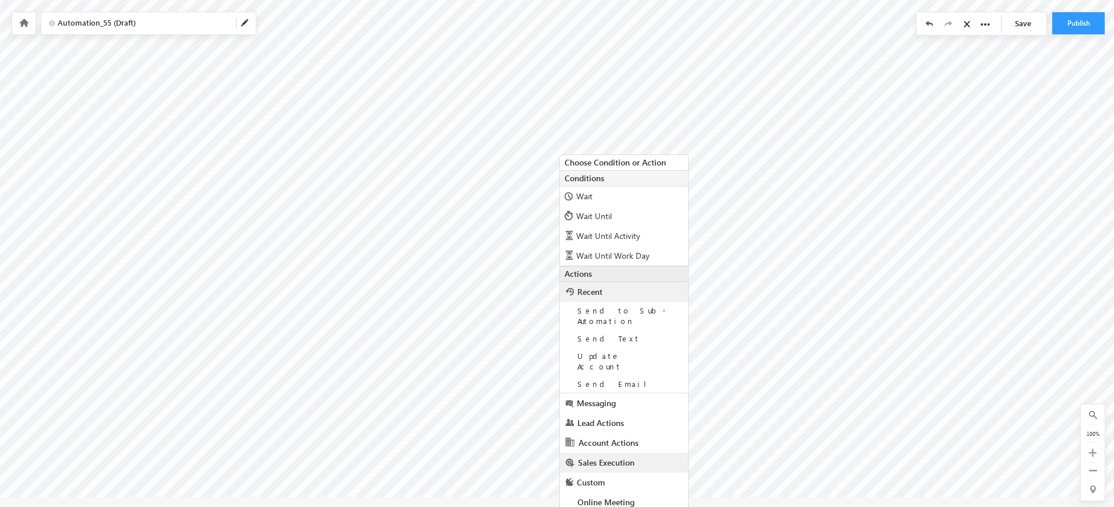
scroll to position [37, 0]
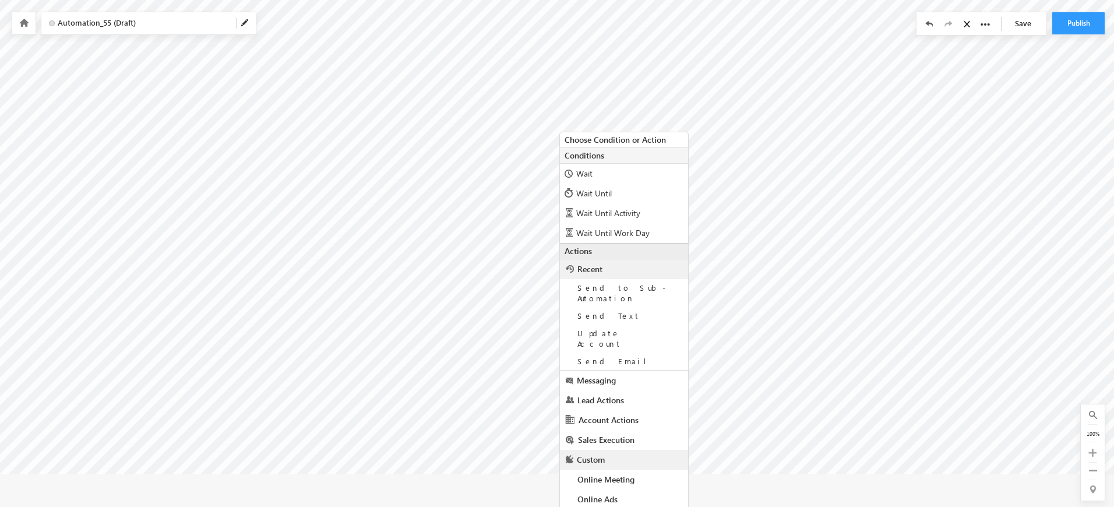
click at [621, 450] on link "Custom" at bounding box center [624, 460] width 128 height 20
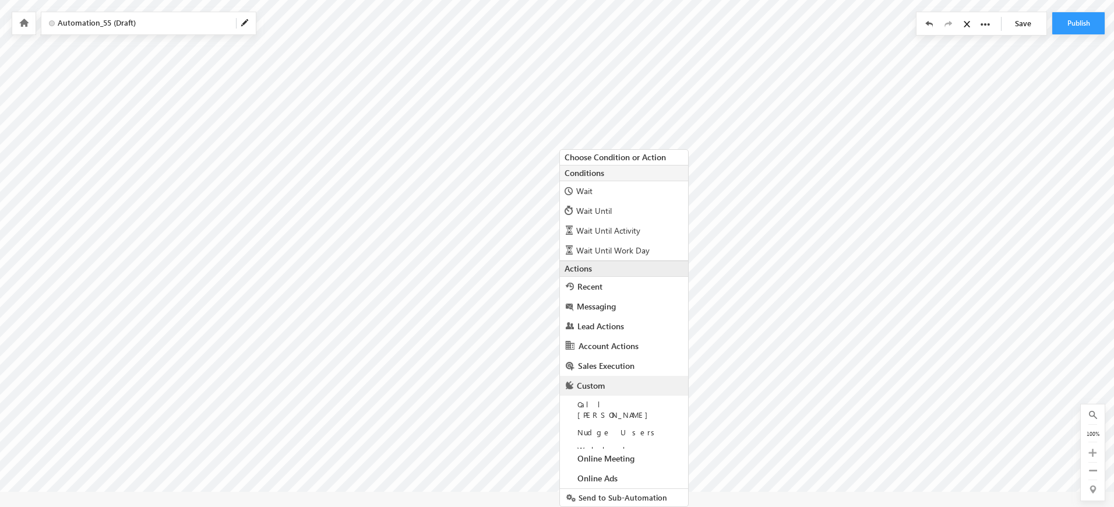
scroll to position [20, 0]
click at [636, 365] on link "Sales Execution" at bounding box center [624, 366] width 128 height 20
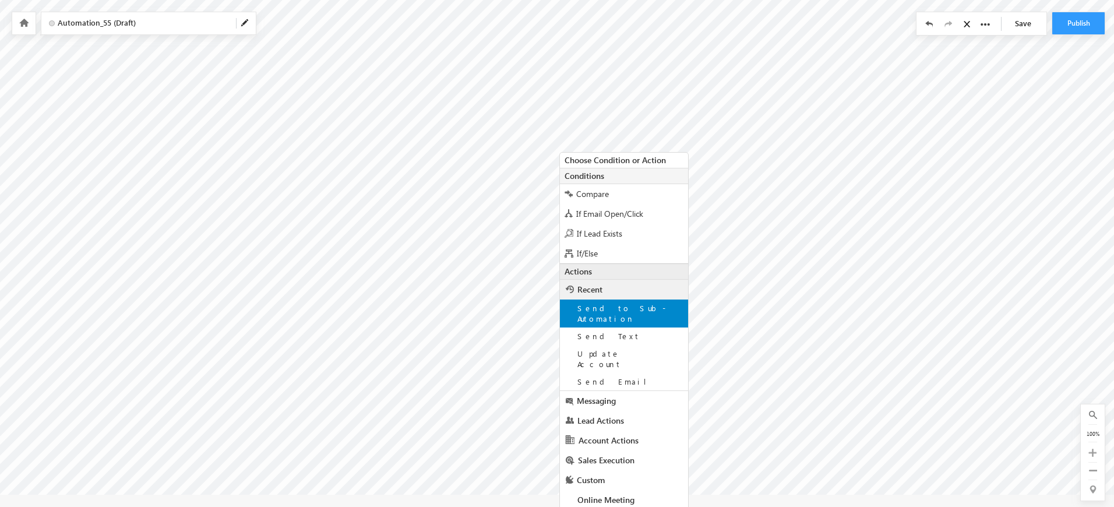
scroll to position [37, 0]
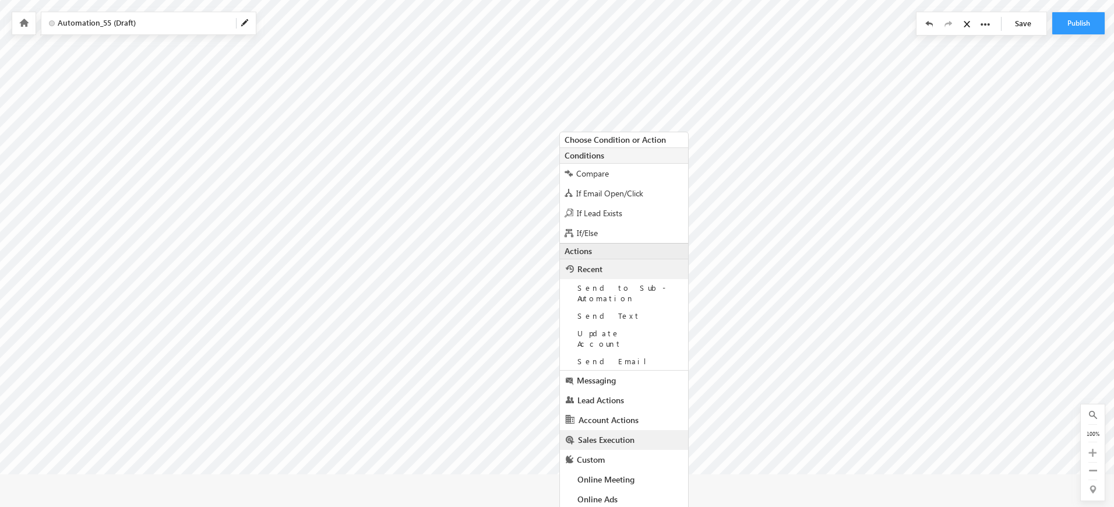
click at [634, 434] on span "Sales Execution" at bounding box center [606, 439] width 57 height 11
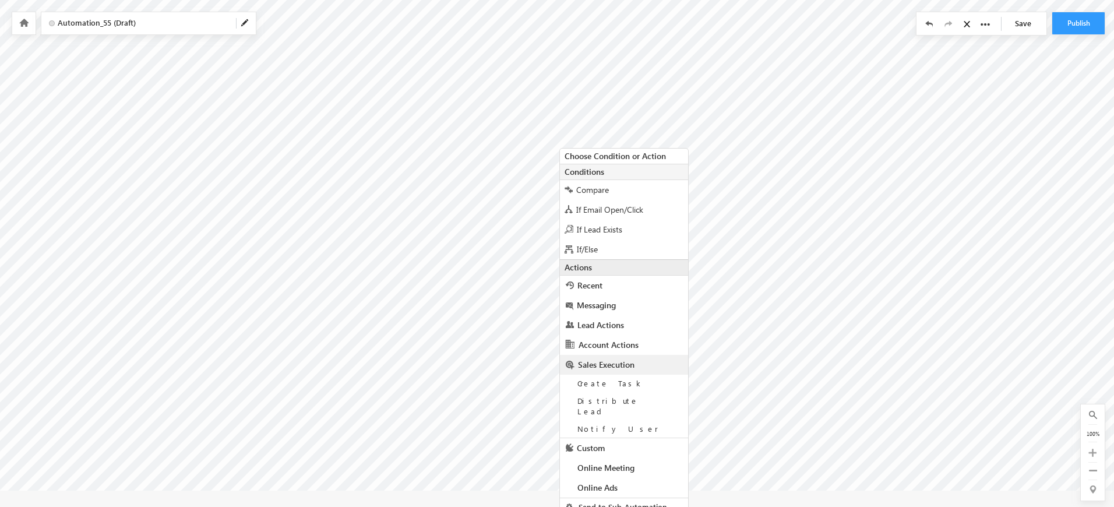
scroll to position [20, 0]
click at [664, 381] on div "Create Task" at bounding box center [624, 384] width 128 height 17
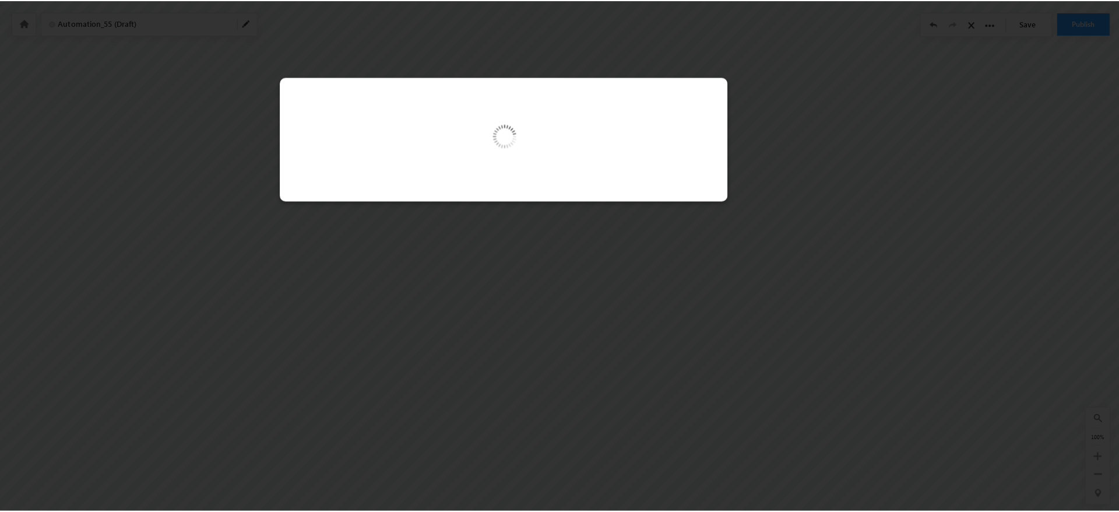
scroll to position [0, 0]
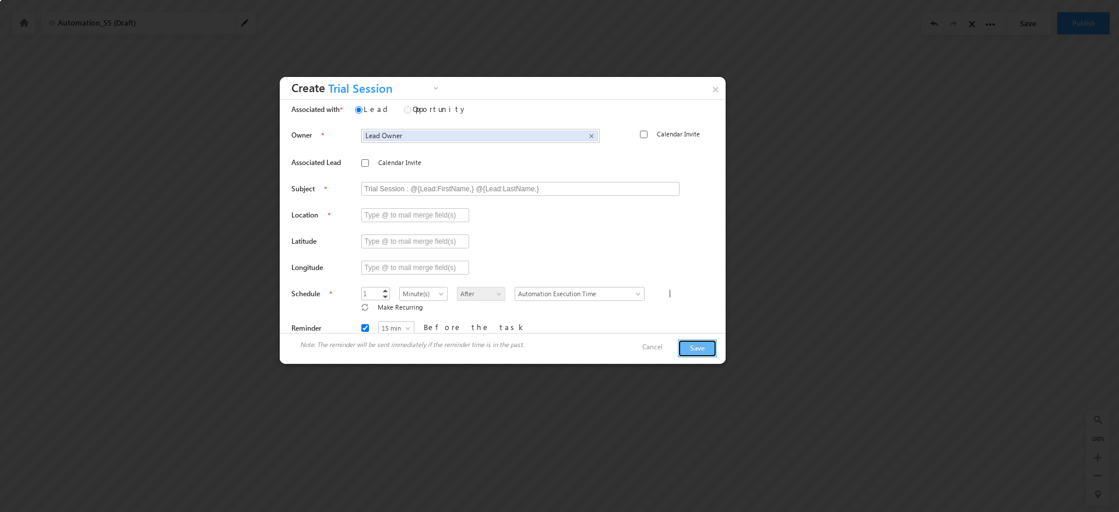
click at [688, 346] on button "Save" at bounding box center [697, 348] width 39 height 18
click at [401, 212] on input "text" at bounding box center [415, 215] width 108 height 14
type input "offline"
click at [530, 246] on div at bounding box center [508, 247] width 434 height 26
click at [701, 342] on button "Save" at bounding box center [697, 348] width 39 height 18
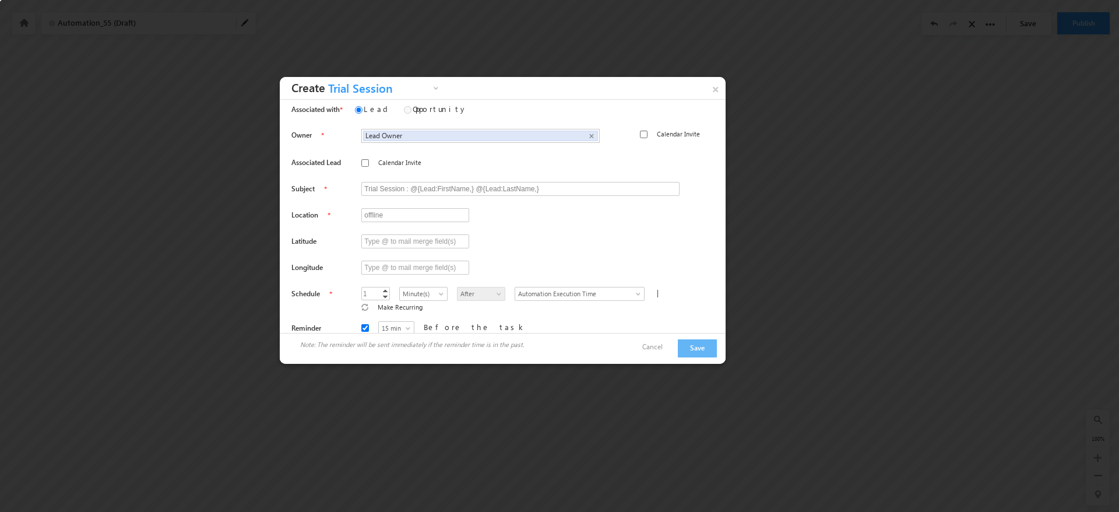
click at [457, 294] on span "After" at bounding box center [480, 293] width 46 height 10
click at [657, 343] on link "Cancel" at bounding box center [658, 346] width 32 height 10
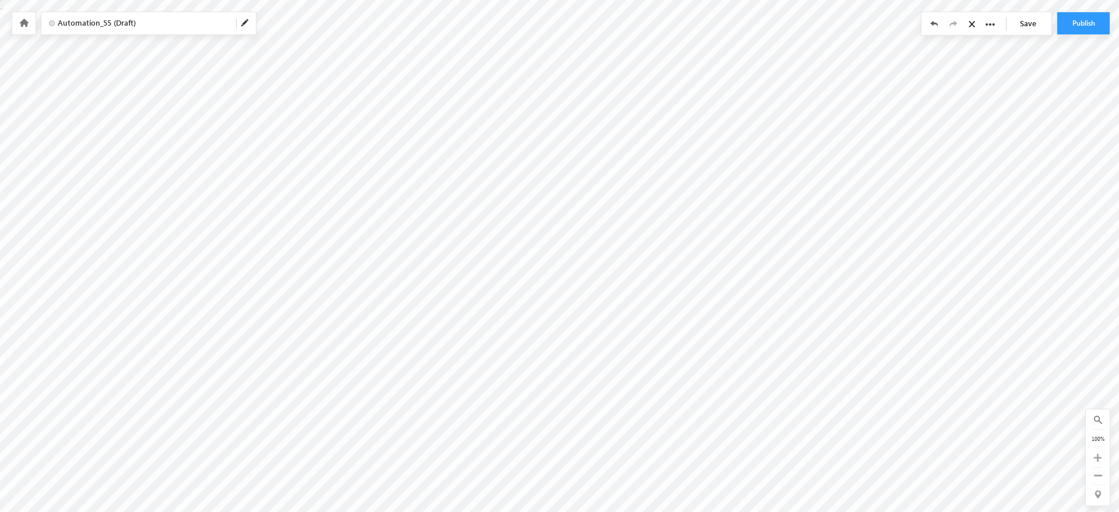
type input "@{Lead:OwnerId,}"
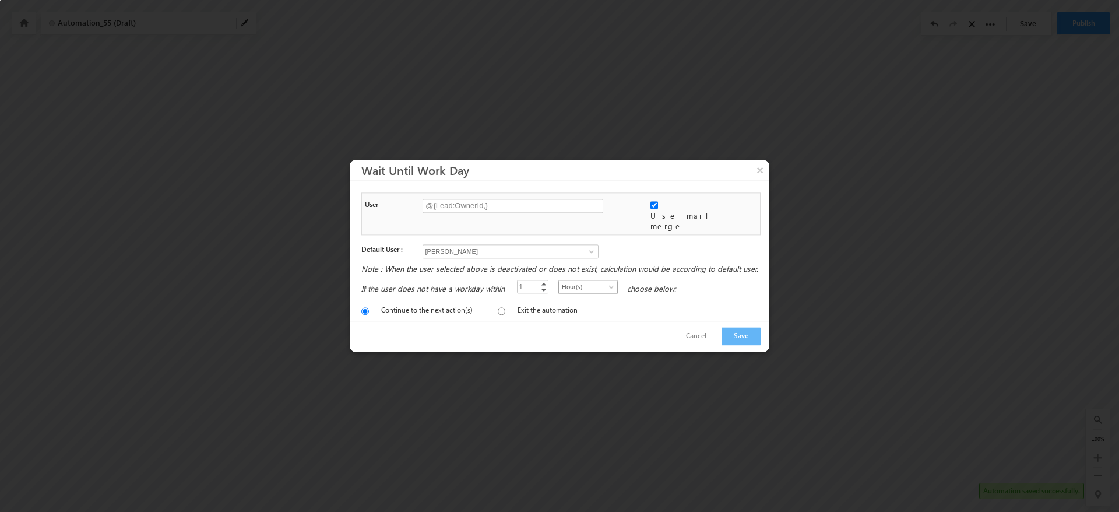
click at [582, 287] on span "Hour(s)" at bounding box center [586, 287] width 55 height 10
click at [703, 330] on button "Cancel" at bounding box center [696, 336] width 44 height 17
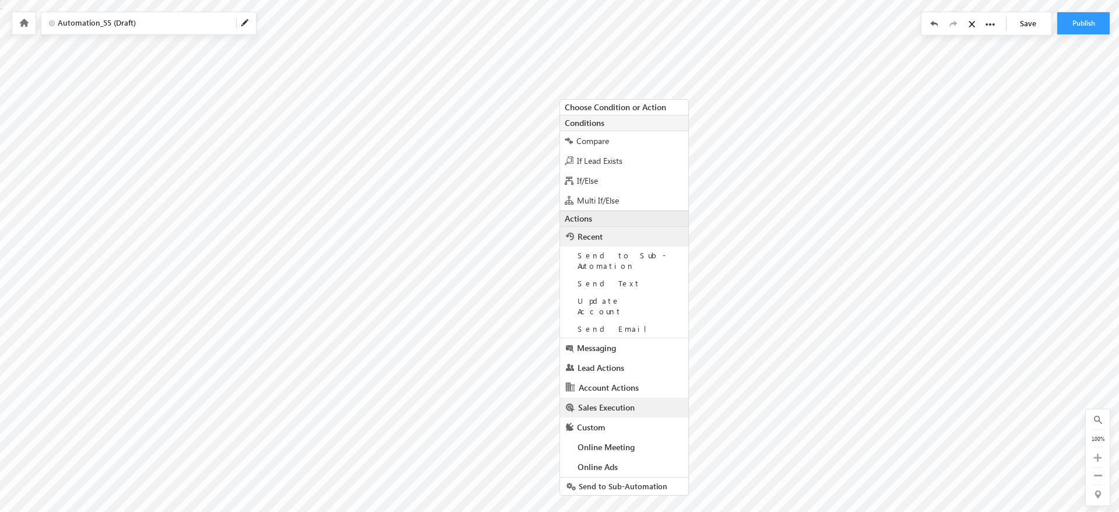
click at [639, 397] on link "Sales Execution" at bounding box center [624, 407] width 128 height 20
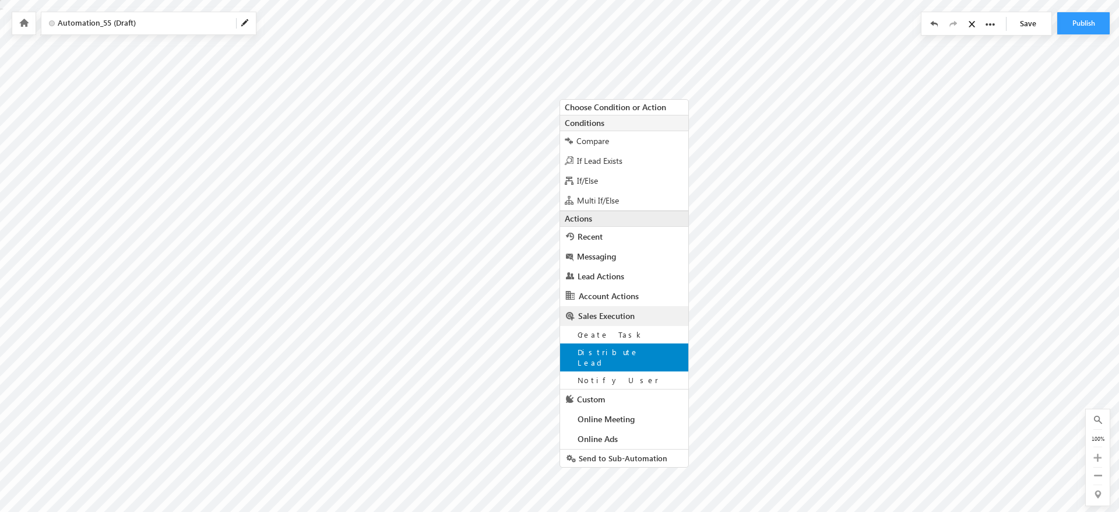
click at [639, 352] on div "Distribute Lead" at bounding box center [624, 357] width 128 height 28
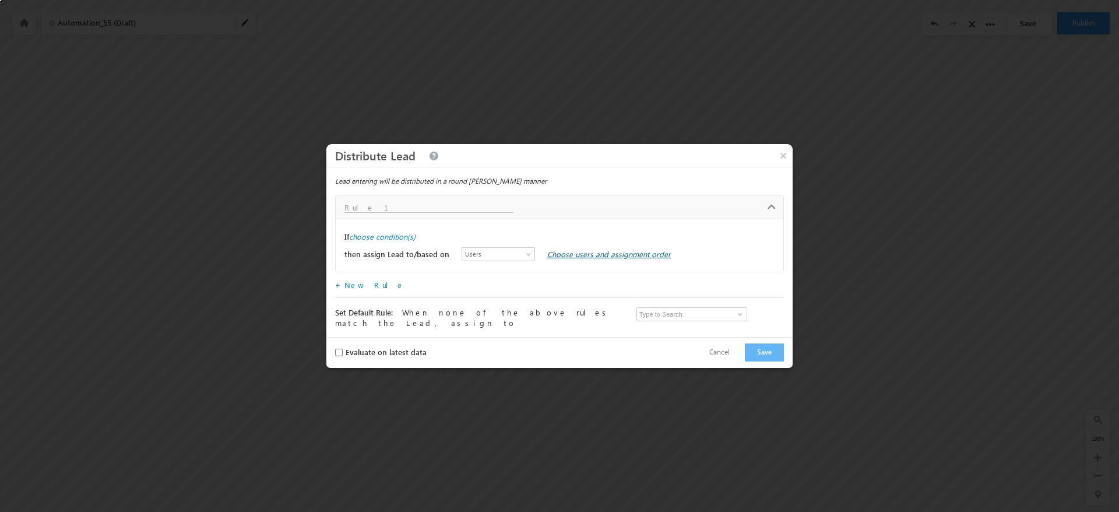
click at [548, 259] on link "Choose users and assignment order" at bounding box center [609, 254] width 124 height 10
select select
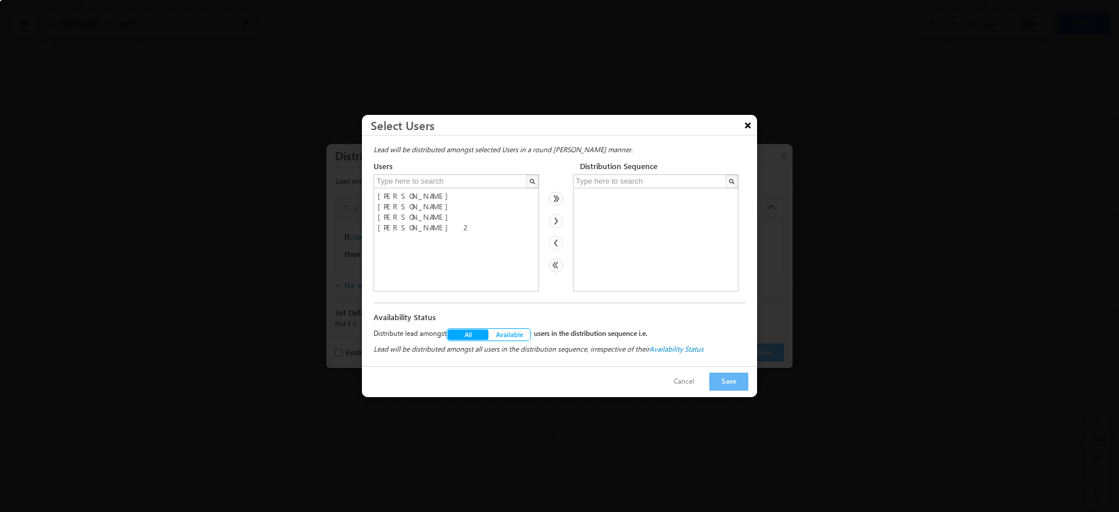
click at [747, 127] on button "×" at bounding box center [747, 125] width 19 height 20
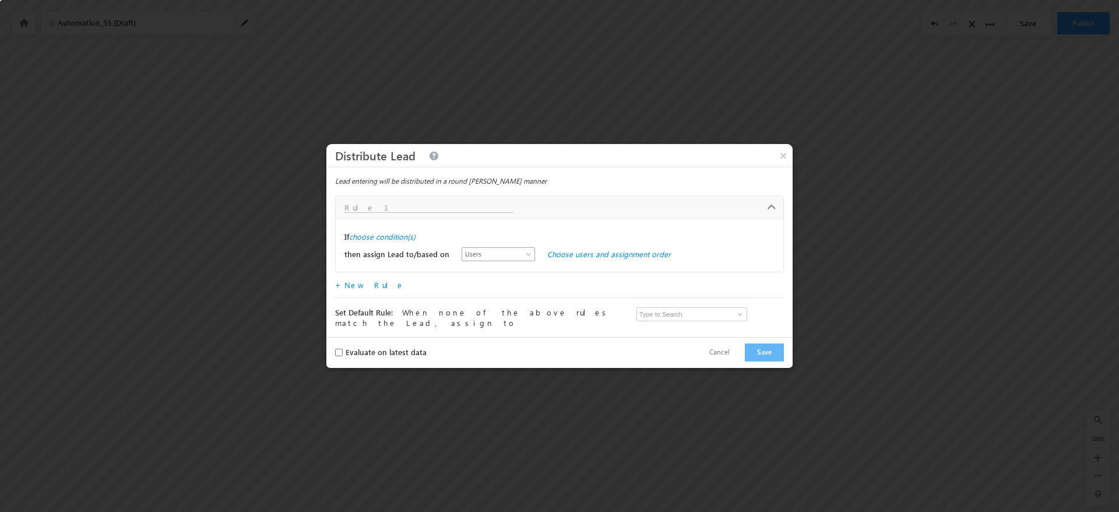
click at [510, 250] on link "Users" at bounding box center [498, 254] width 73 height 14
click at [494, 288] on link "User Properties" at bounding box center [487, 293] width 73 height 10
click at [573, 253] on link "Choose user properties" at bounding box center [587, 254] width 80 height 10
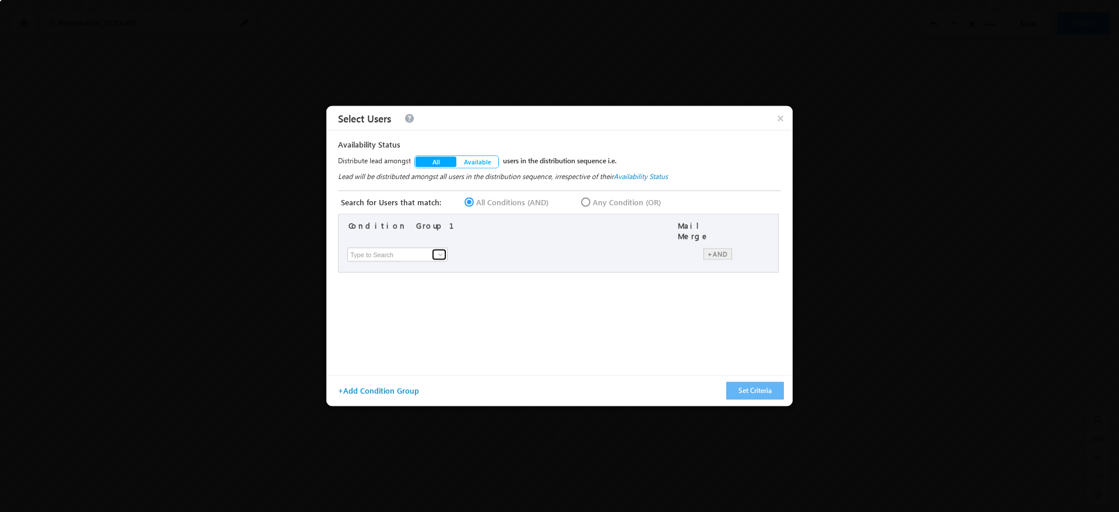
click at [432, 251] on link at bounding box center [439, 255] width 15 height 12
click at [424, 276] on link "Work Day Template" at bounding box center [400, 278] width 101 height 13
type input "Work Day Template"
click at [623, 252] on span "None Selected" at bounding box center [601, 253] width 128 height 13
click at [548, 287] on label "Default Template" at bounding box center [605, 290] width 136 height 18
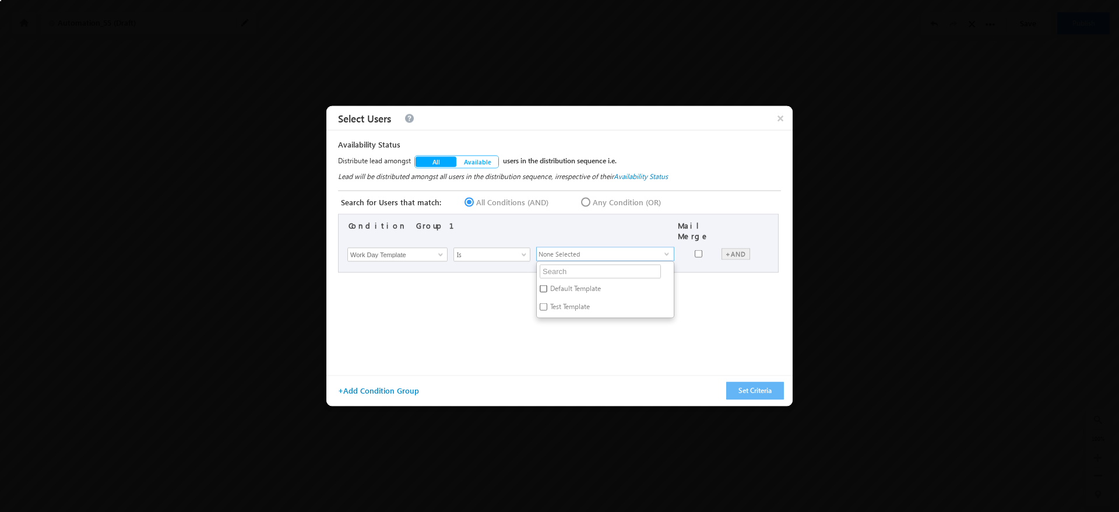
click at [547, 287] on input "Default Template" at bounding box center [544, 288] width 8 height 8
checkbox input "true"
click at [693, 343] on div "Condition Group 1 Mail Merge × First Name Last Name Email Address User Type Rol…" at bounding box center [561, 290] width 446 height 152
click at [759, 392] on button "Set Criteria" at bounding box center [755, 391] width 58 height 18
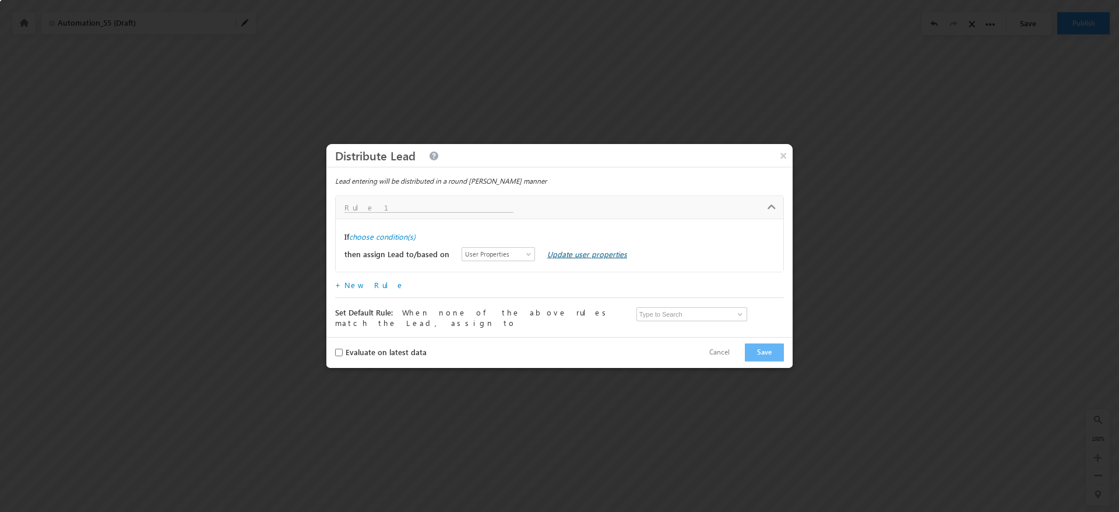
click at [563, 255] on link "Update user properties" at bounding box center [587, 254] width 80 height 10
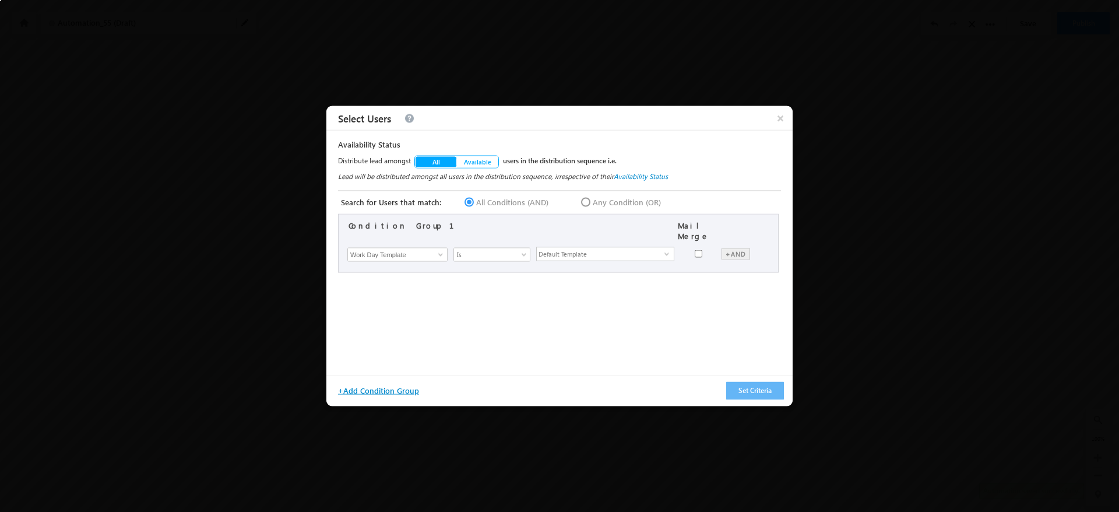
click at [369, 387] on button "+Add Condition Group" at bounding box center [383, 390] width 96 height 17
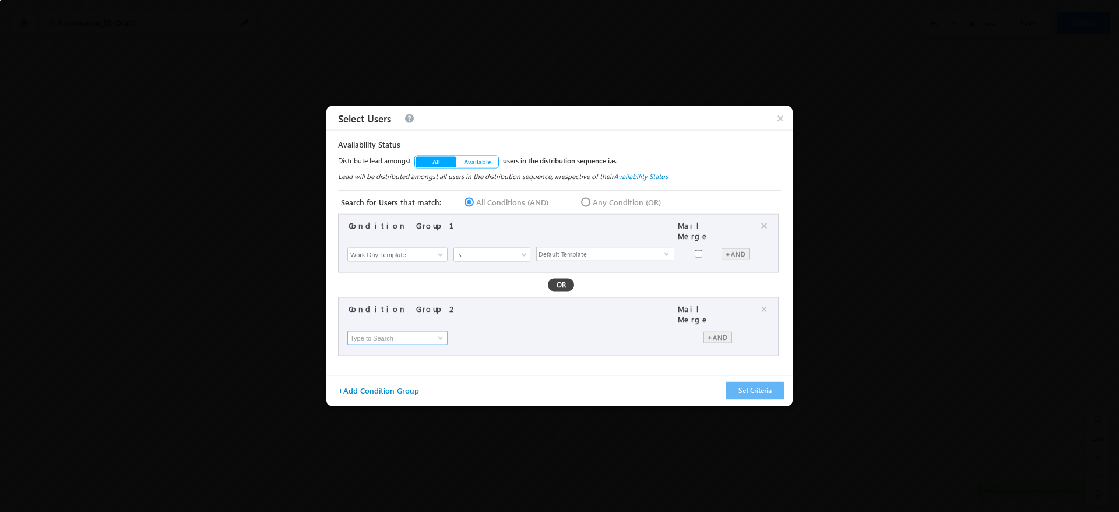
click at [421, 331] on input at bounding box center [397, 338] width 100 height 14
click at [435, 332] on link at bounding box center [439, 338] width 15 height 12
click at [482, 164] on span "Available" at bounding box center [477, 161] width 29 height 9
click at [434, 167] on button "All" at bounding box center [436, 162] width 42 height 12
click at [783, 112] on span "×" at bounding box center [780, 118] width 24 height 24
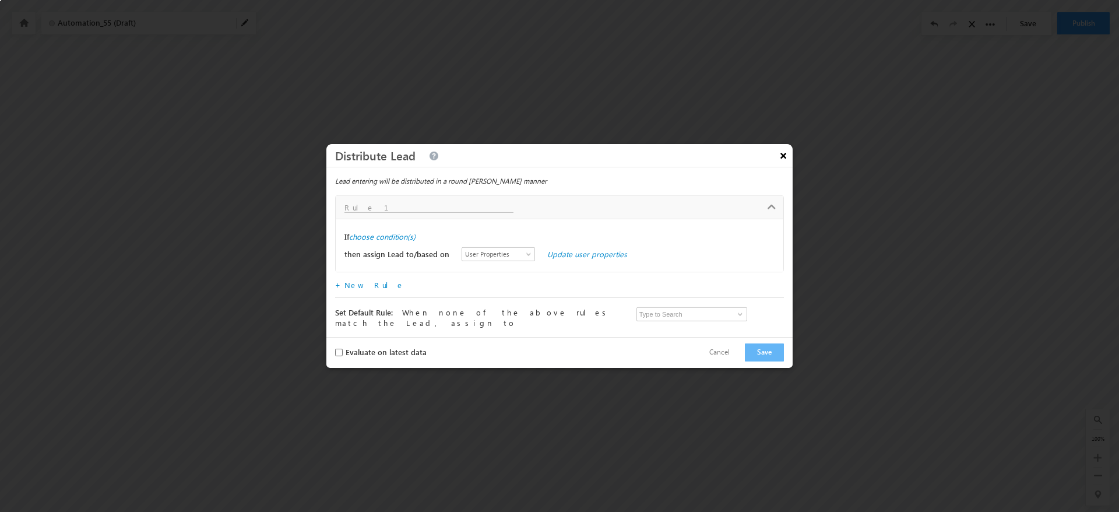
click at [788, 161] on button "×" at bounding box center [783, 155] width 19 height 20
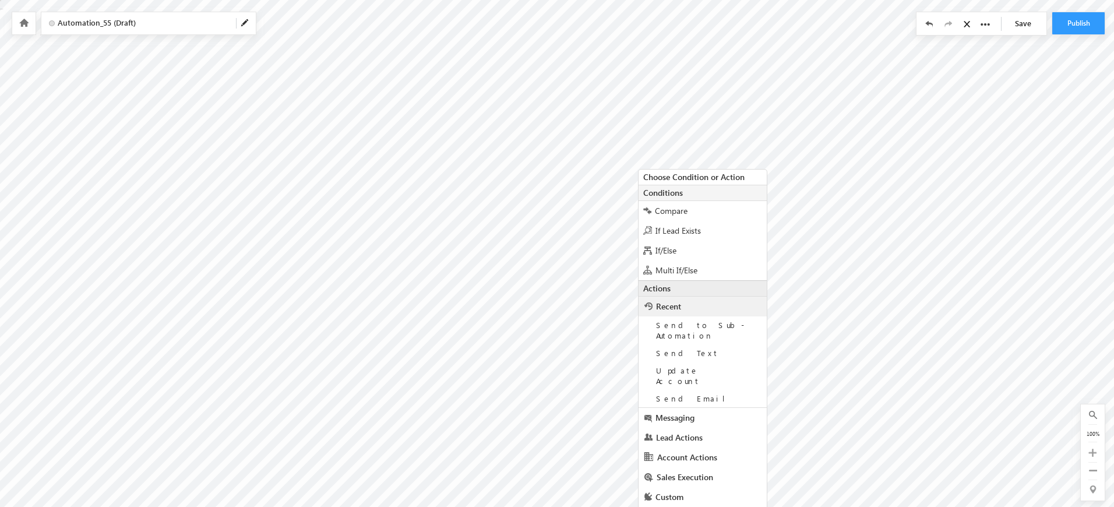
scroll to position [37, 0]
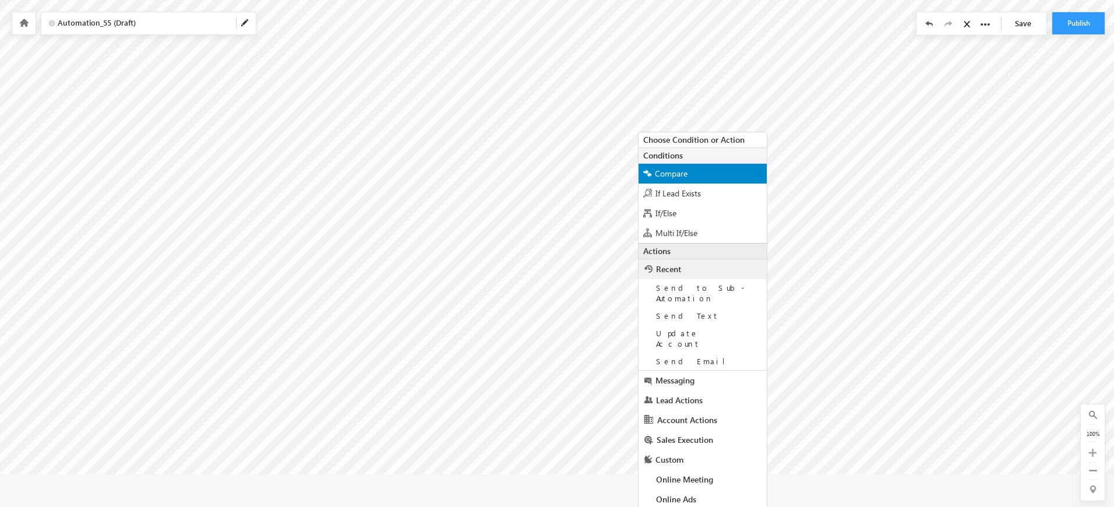
click at [702, 178] on div "Compare" at bounding box center [703, 174] width 128 height 20
radio input "true"
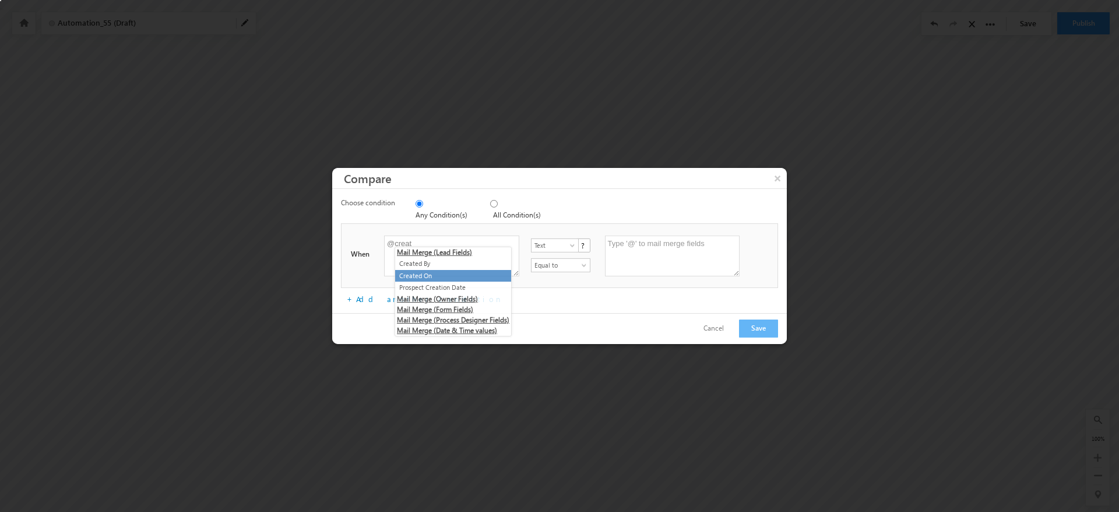
click at [432, 278] on li "Created On" at bounding box center [453, 276] width 116 height 12
type textarea "@{Lead:CreatedOn,}"
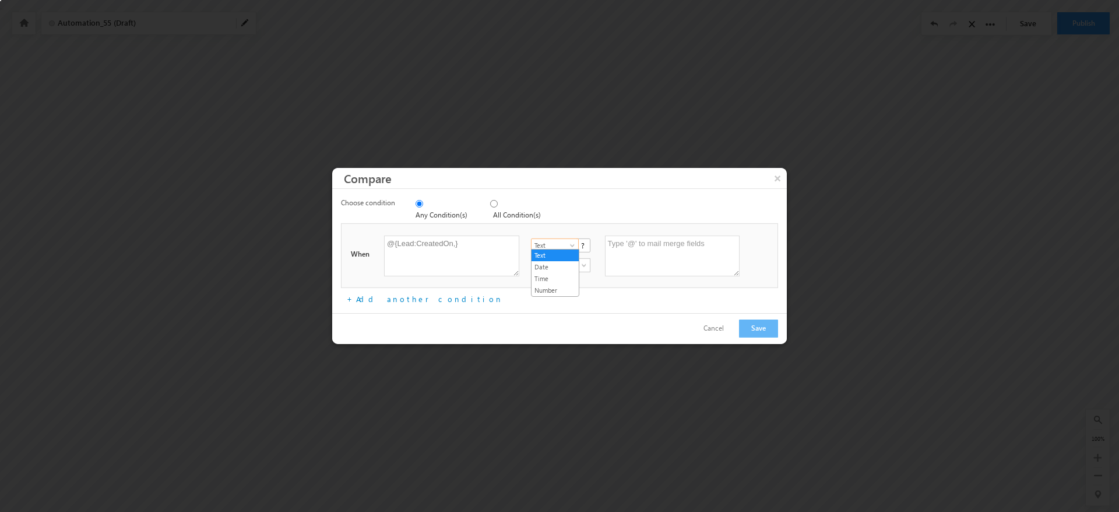
click at [566, 246] on span "Text" at bounding box center [553, 245] width 45 height 10
click at [557, 265] on link "Date" at bounding box center [554, 267] width 47 height 10
click at [392, 297] on link "+Add another condition" at bounding box center [425, 299] width 156 height 10
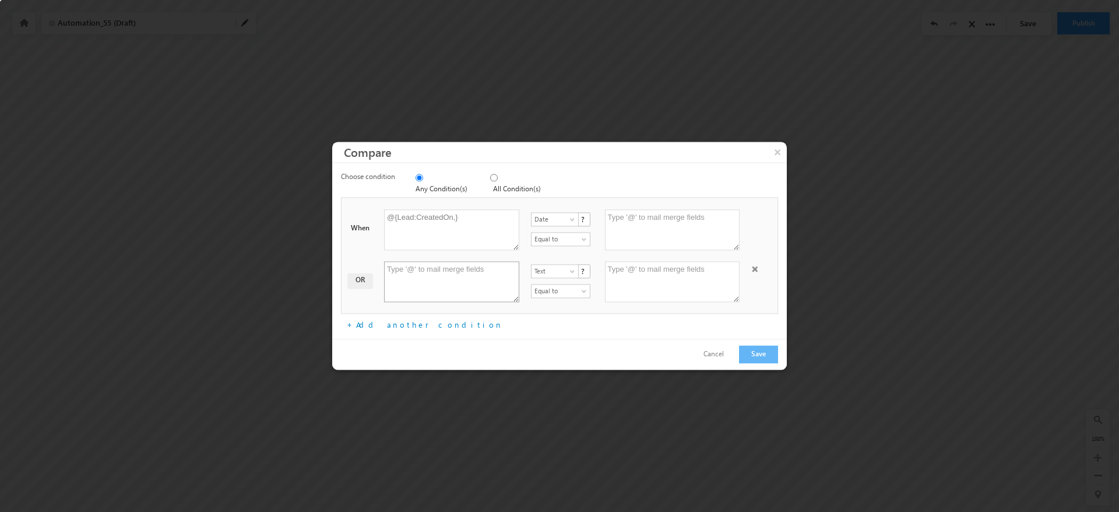
click at [445, 284] on textarea at bounding box center [451, 282] width 135 height 41
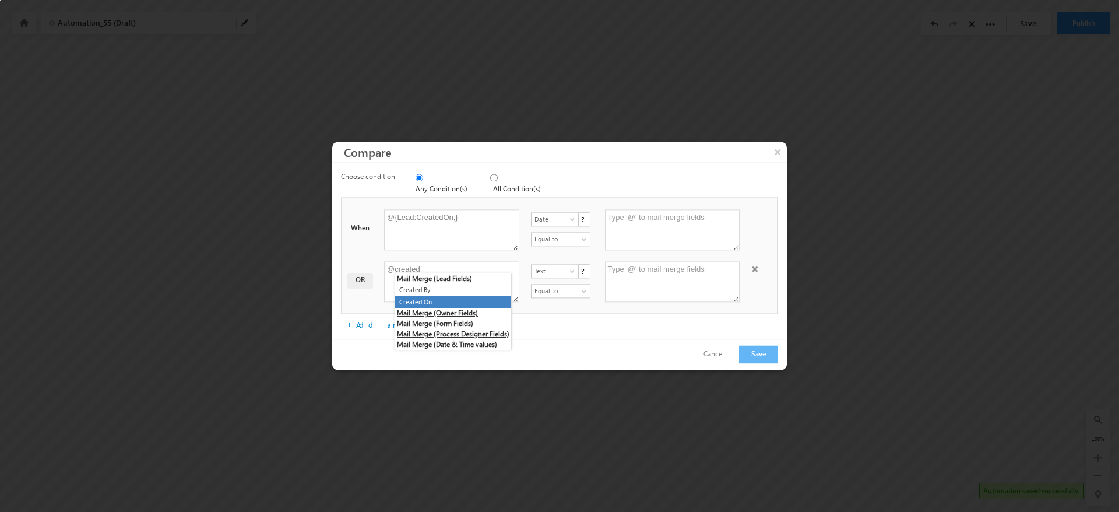
click at [450, 297] on li "Created On" at bounding box center [453, 302] width 116 height 12
type textarea "@{Lead:CreatedOn,}"
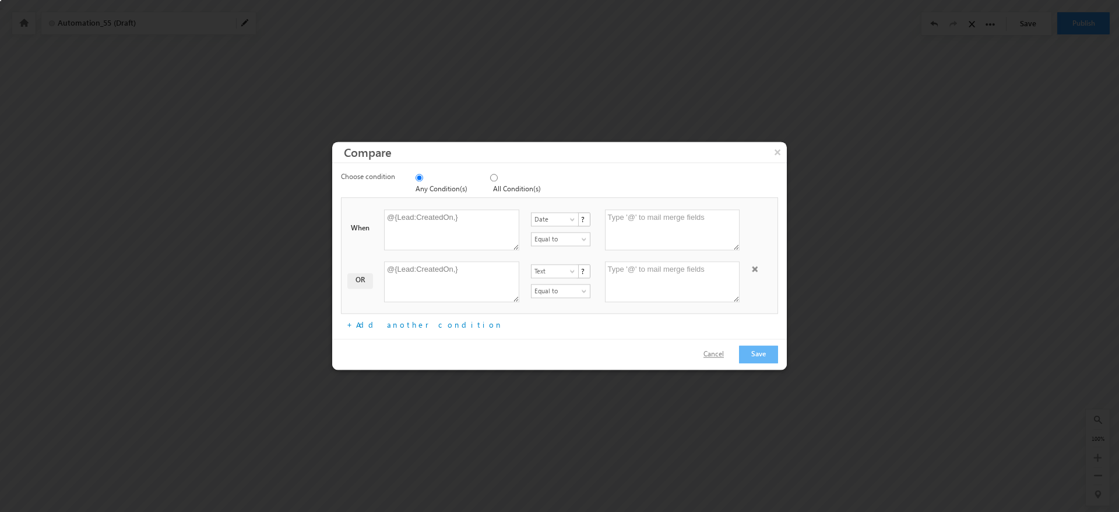
click at [725, 352] on button "Cancel" at bounding box center [714, 354] width 44 height 17
